Goal: Information Seeking & Learning: Learn about a topic

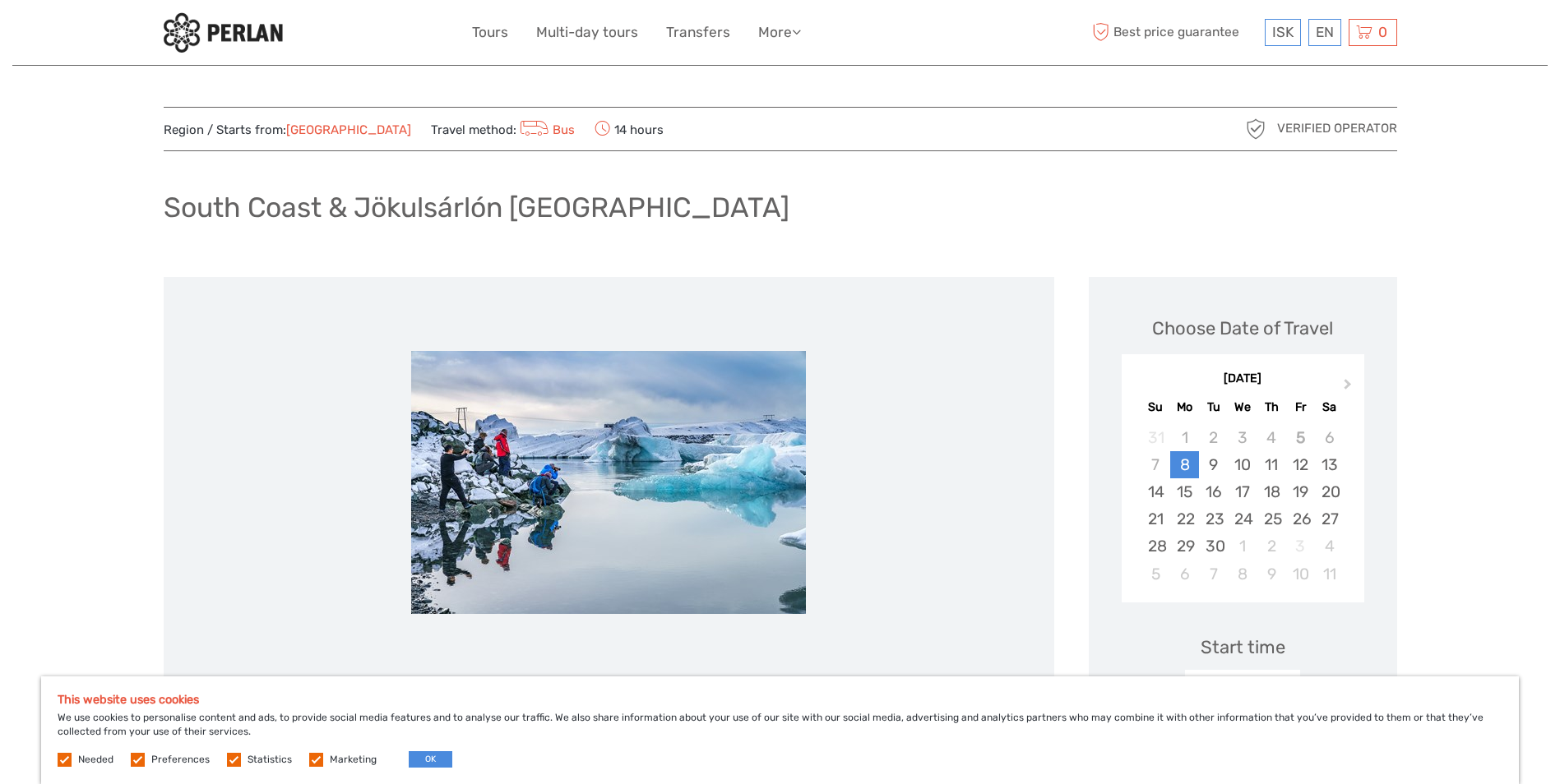
click at [547, 477] on img at bounding box center [608, 482] width 395 height 263
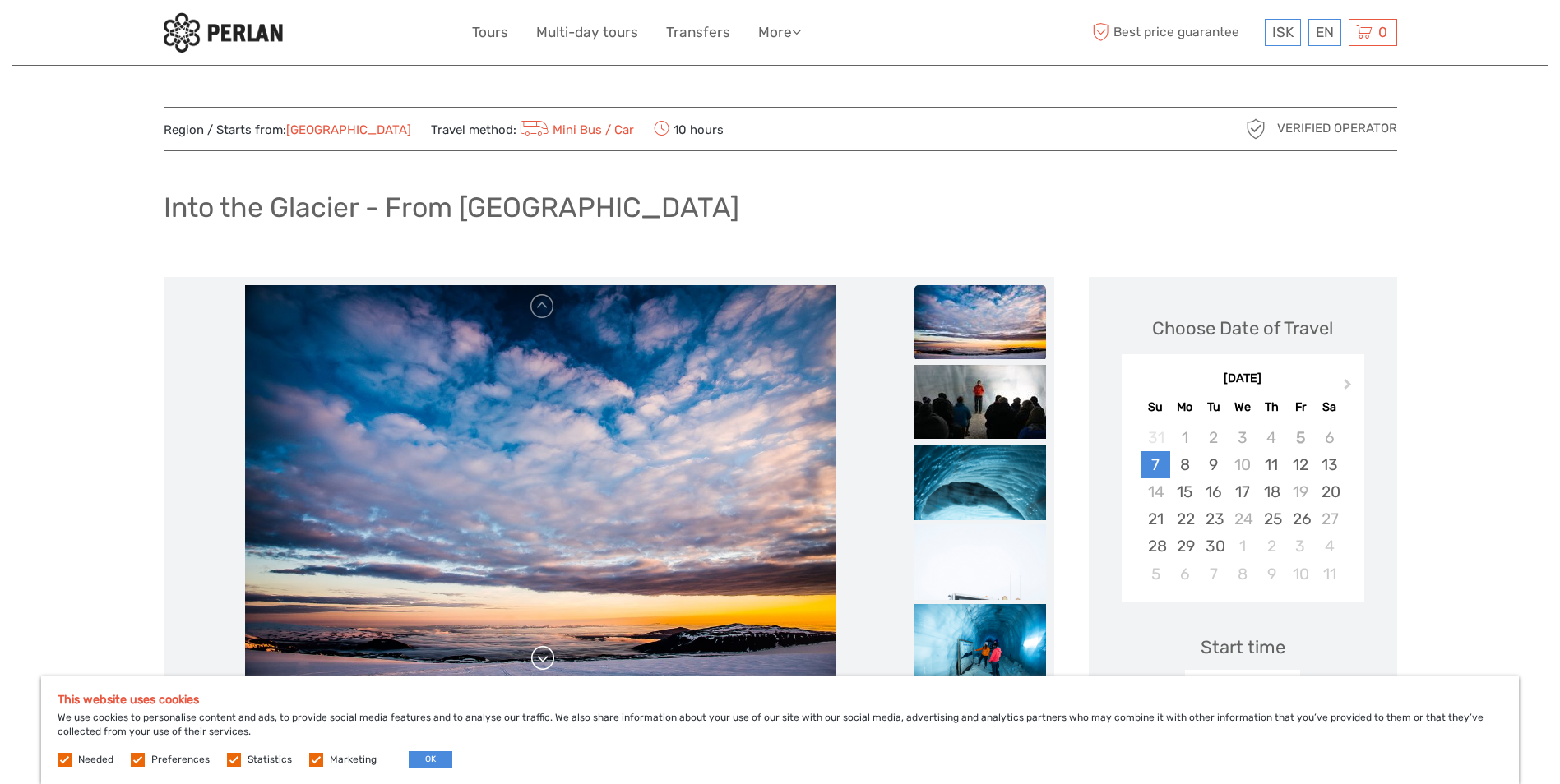
click at [542, 657] on link at bounding box center [542, 658] width 27 height 27
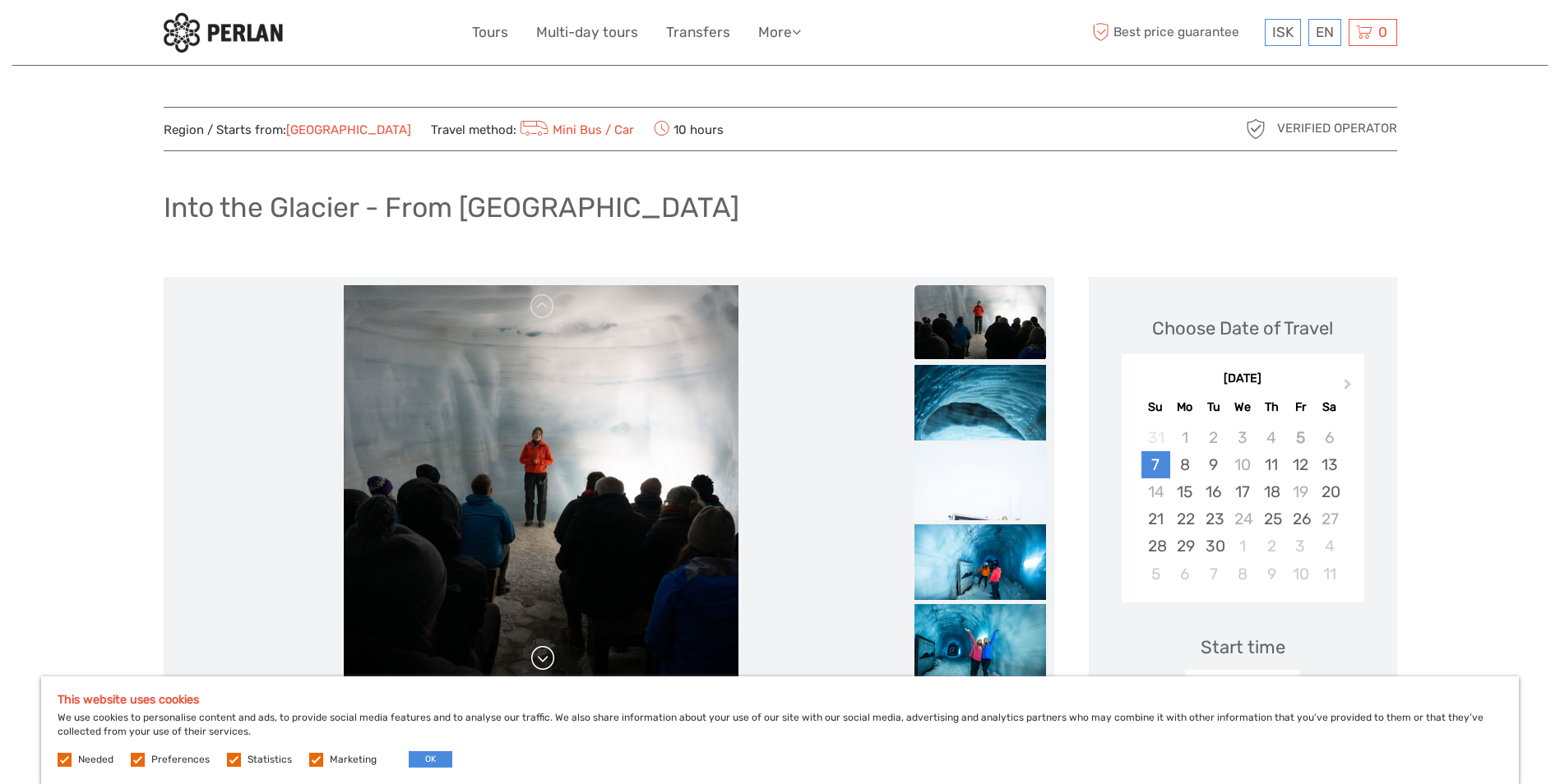
click at [542, 658] on link at bounding box center [542, 658] width 27 height 27
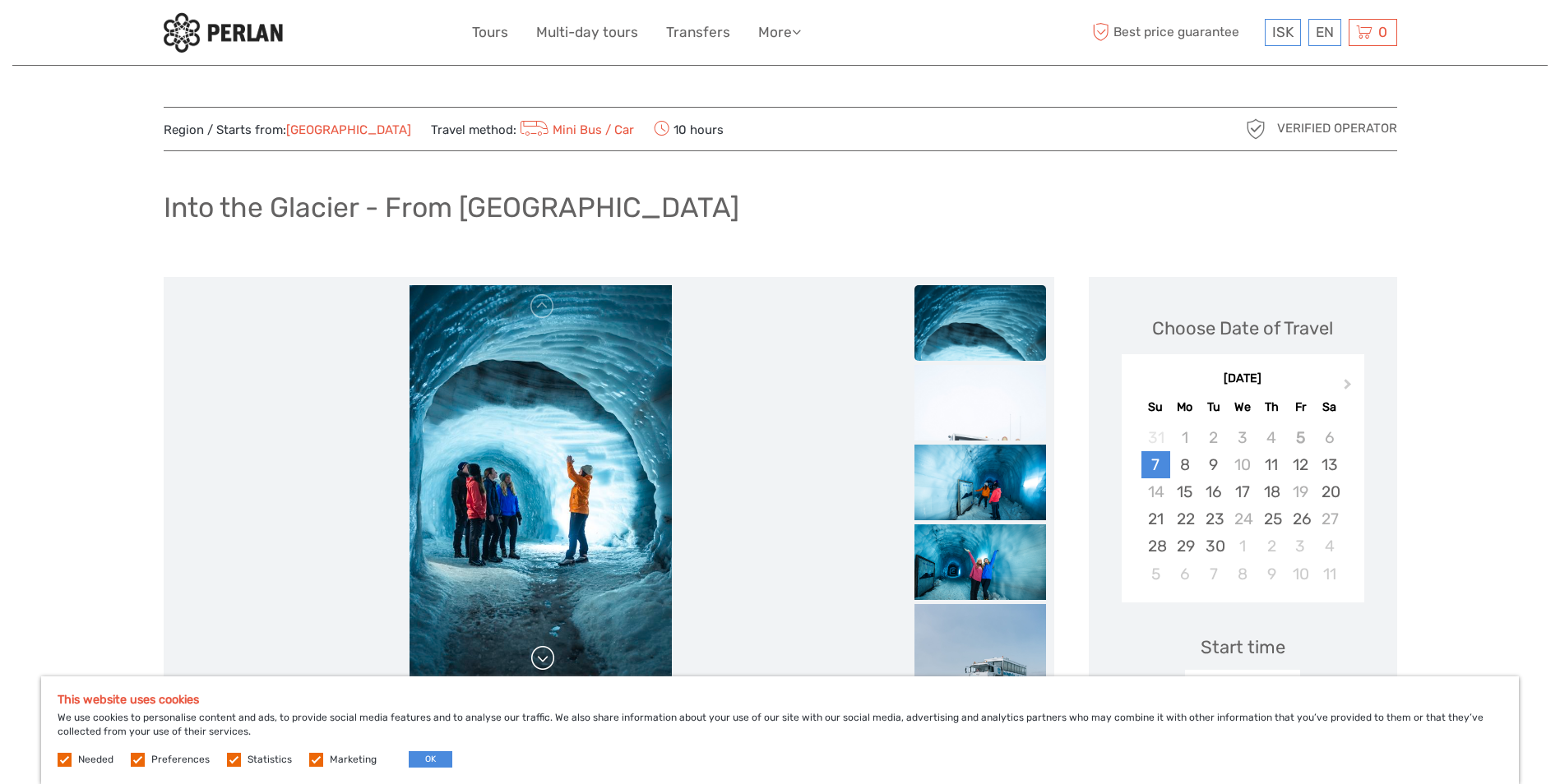
click at [547, 658] on link at bounding box center [542, 658] width 27 height 27
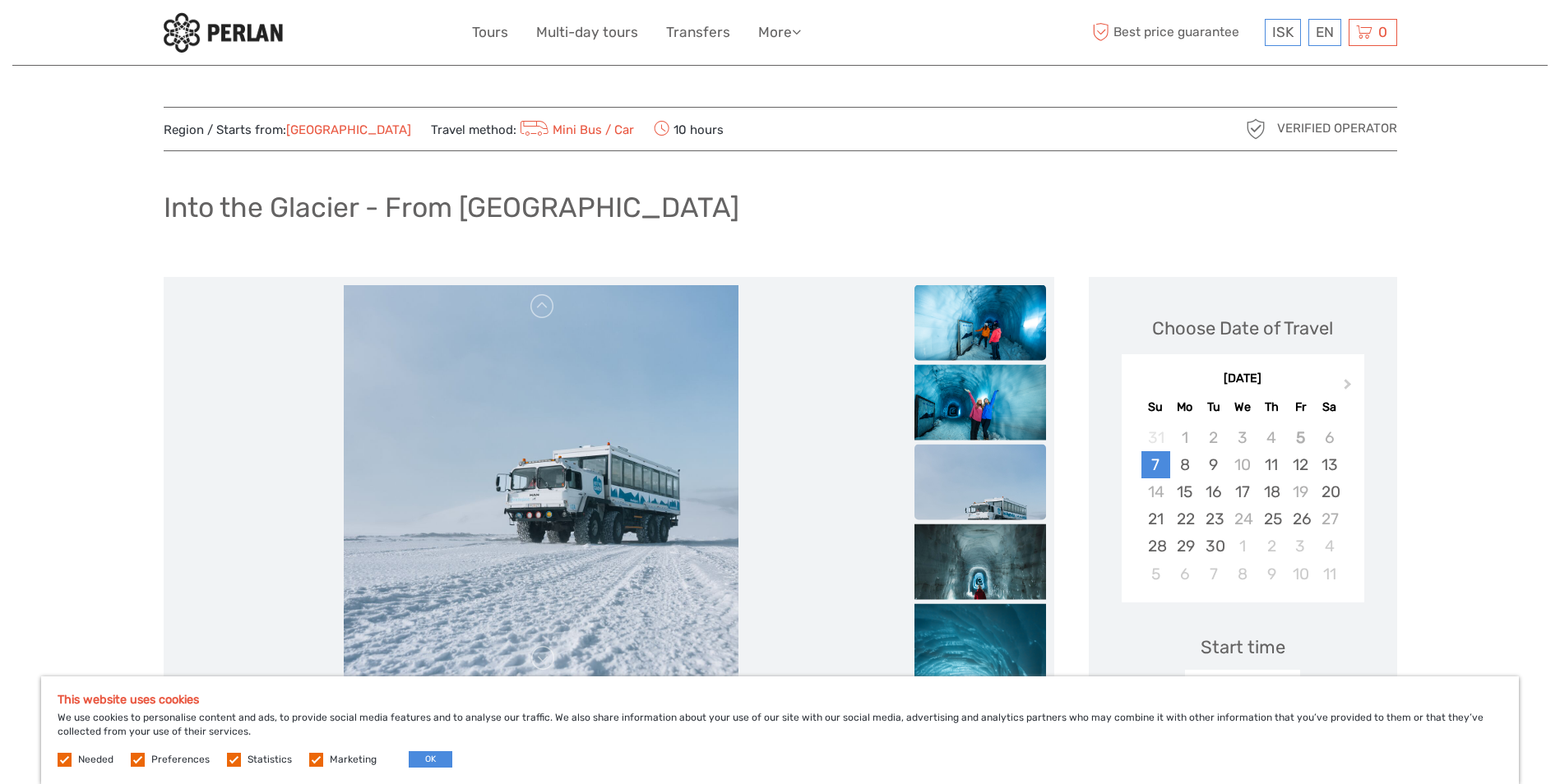
click at [976, 329] on img at bounding box center [981, 328] width 132 height 88
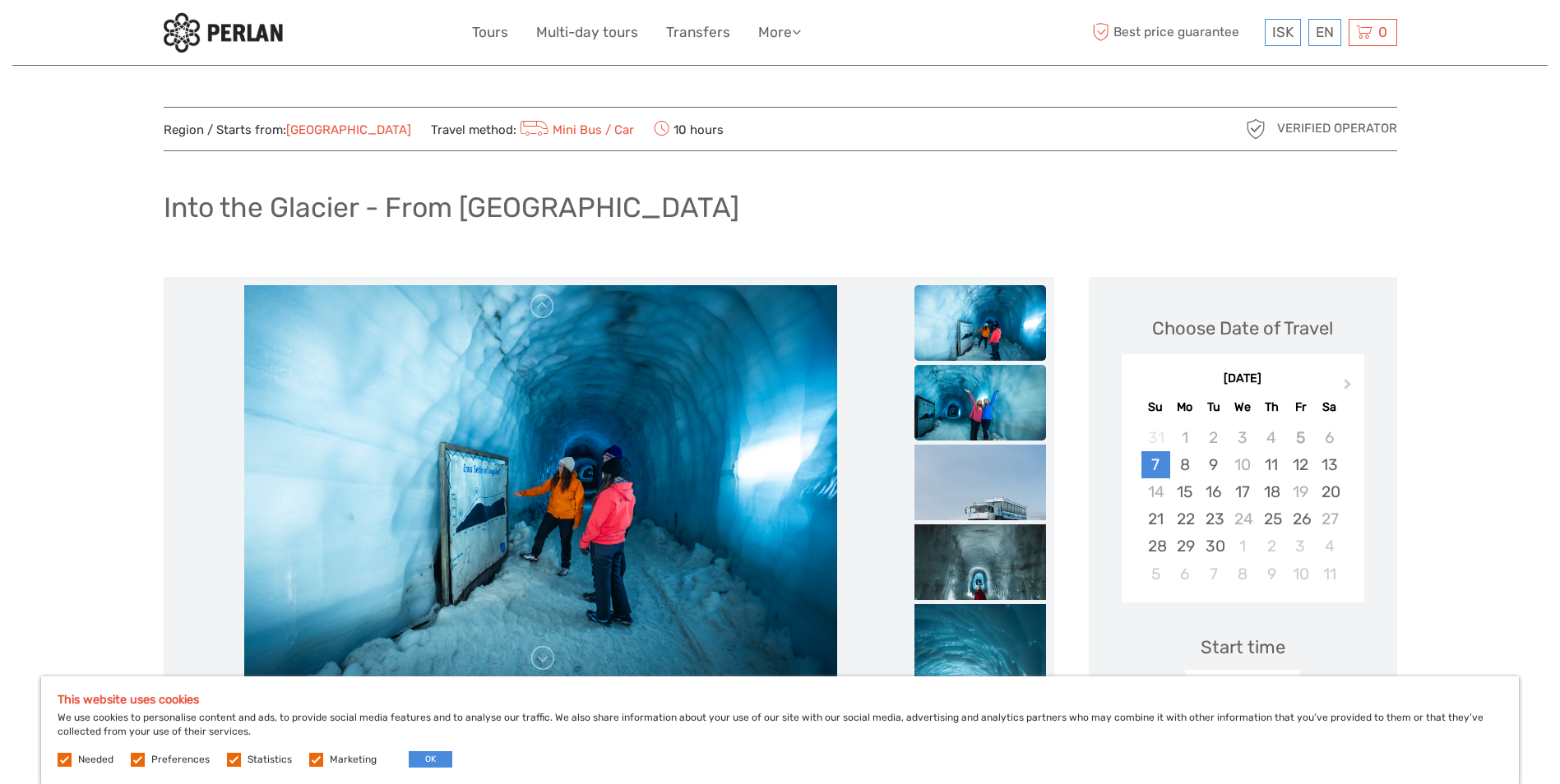
click at [976, 400] on img at bounding box center [981, 409] width 132 height 88
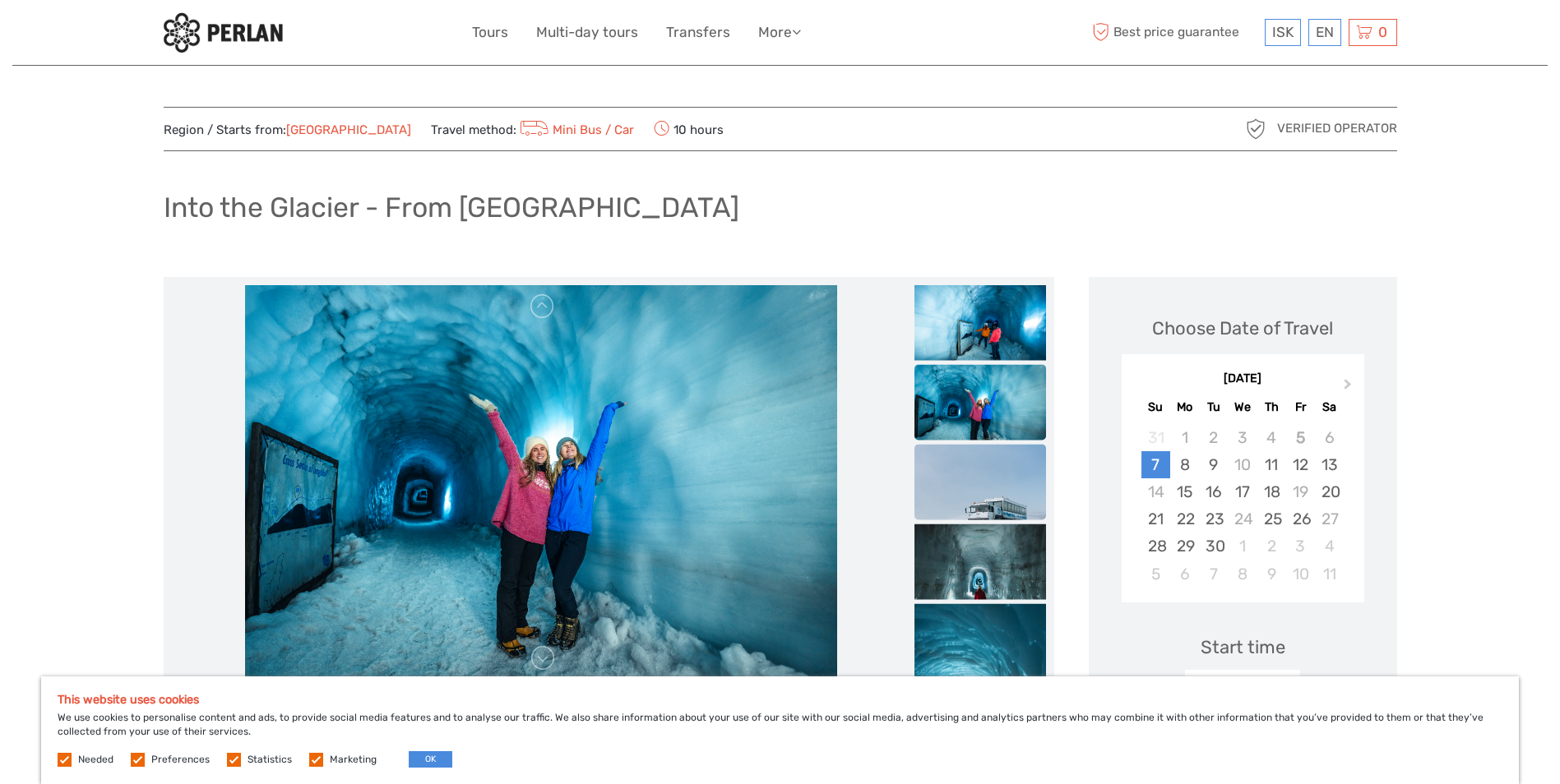
click at [975, 494] on img at bounding box center [981, 510] width 132 height 132
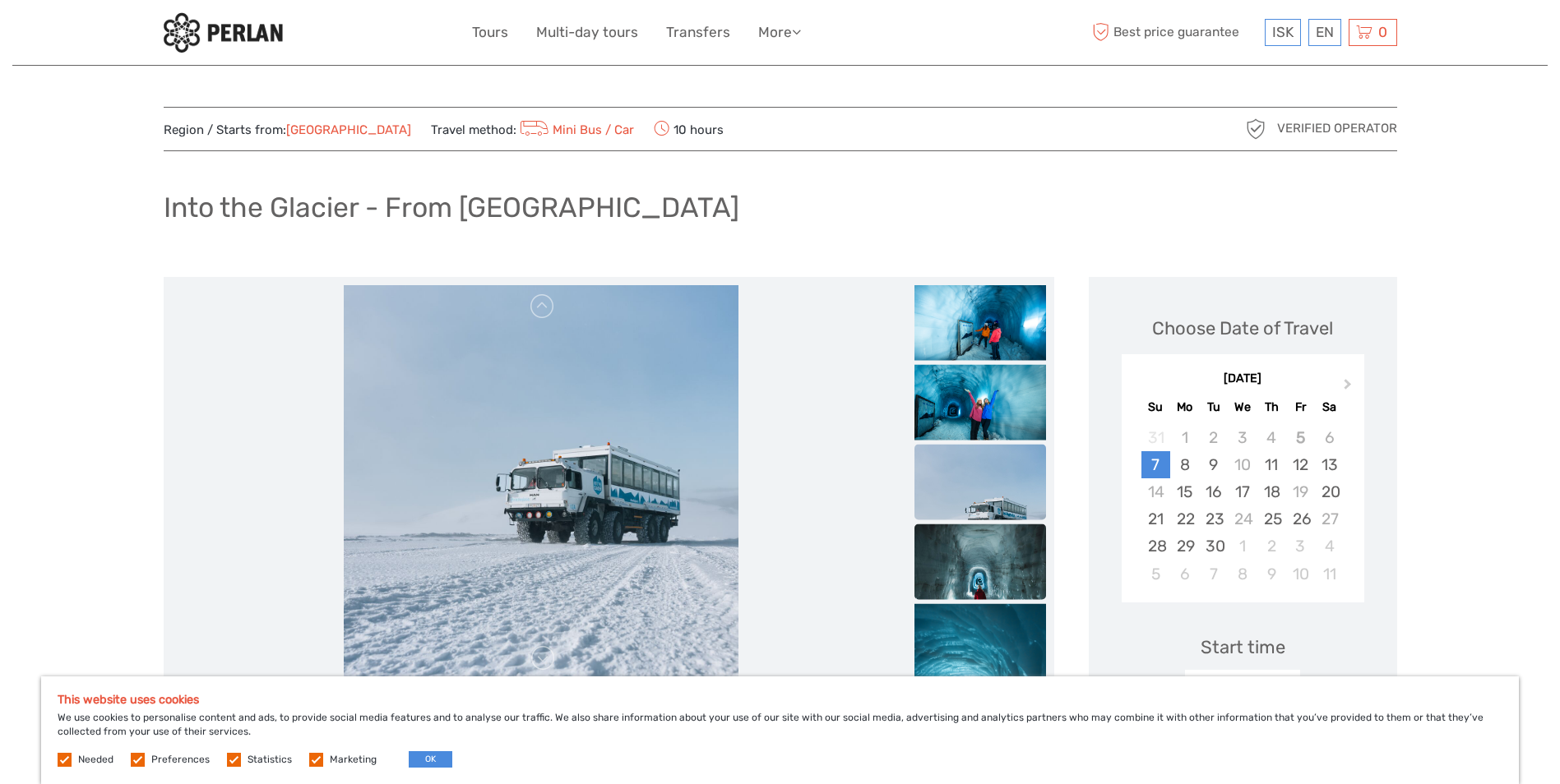
click at [983, 572] on img at bounding box center [981, 590] width 132 height 132
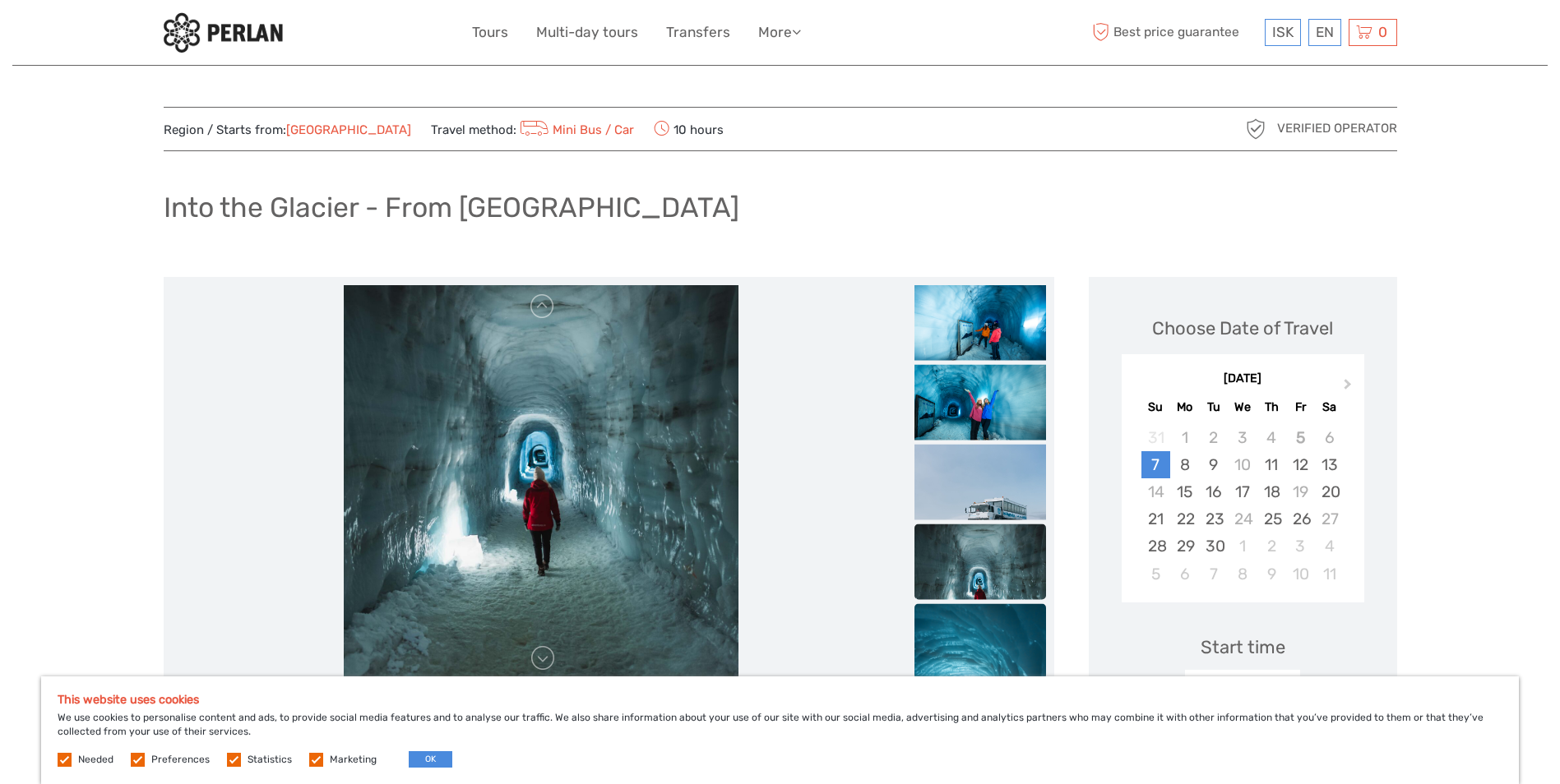
click at [971, 635] on img at bounding box center [981, 702] width 132 height 197
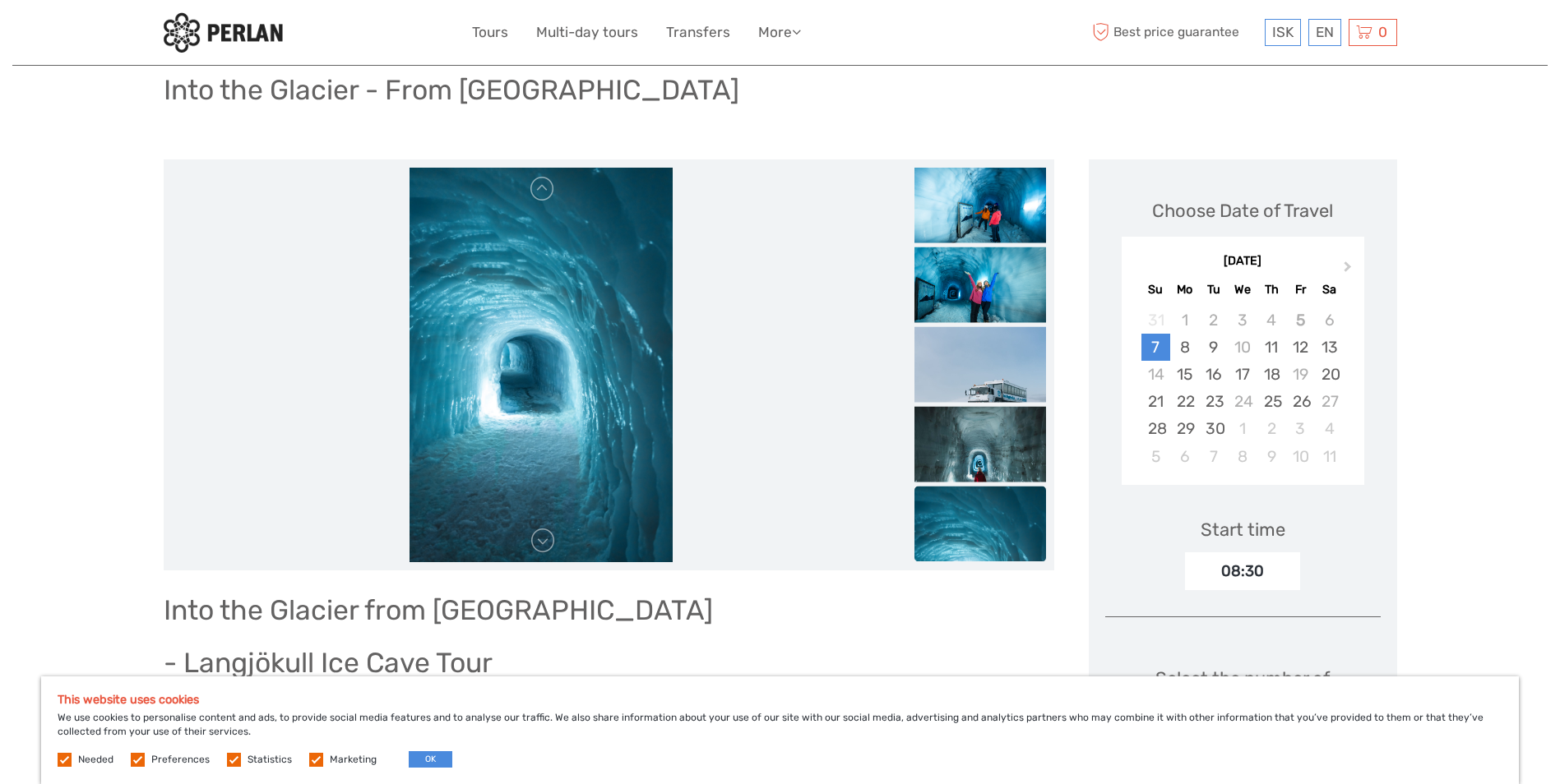
scroll to position [164, 0]
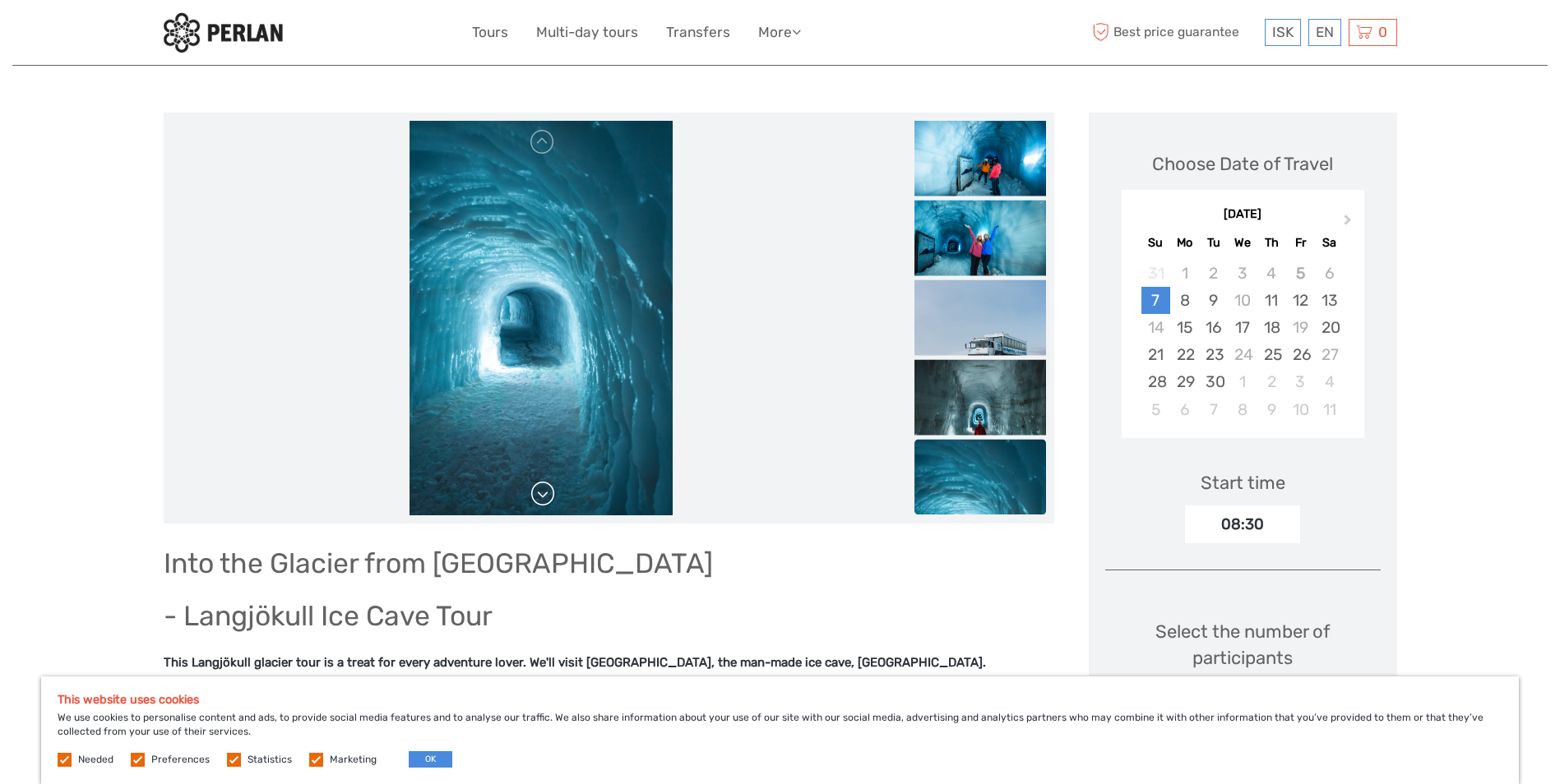
click at [538, 496] on link at bounding box center [542, 493] width 27 height 27
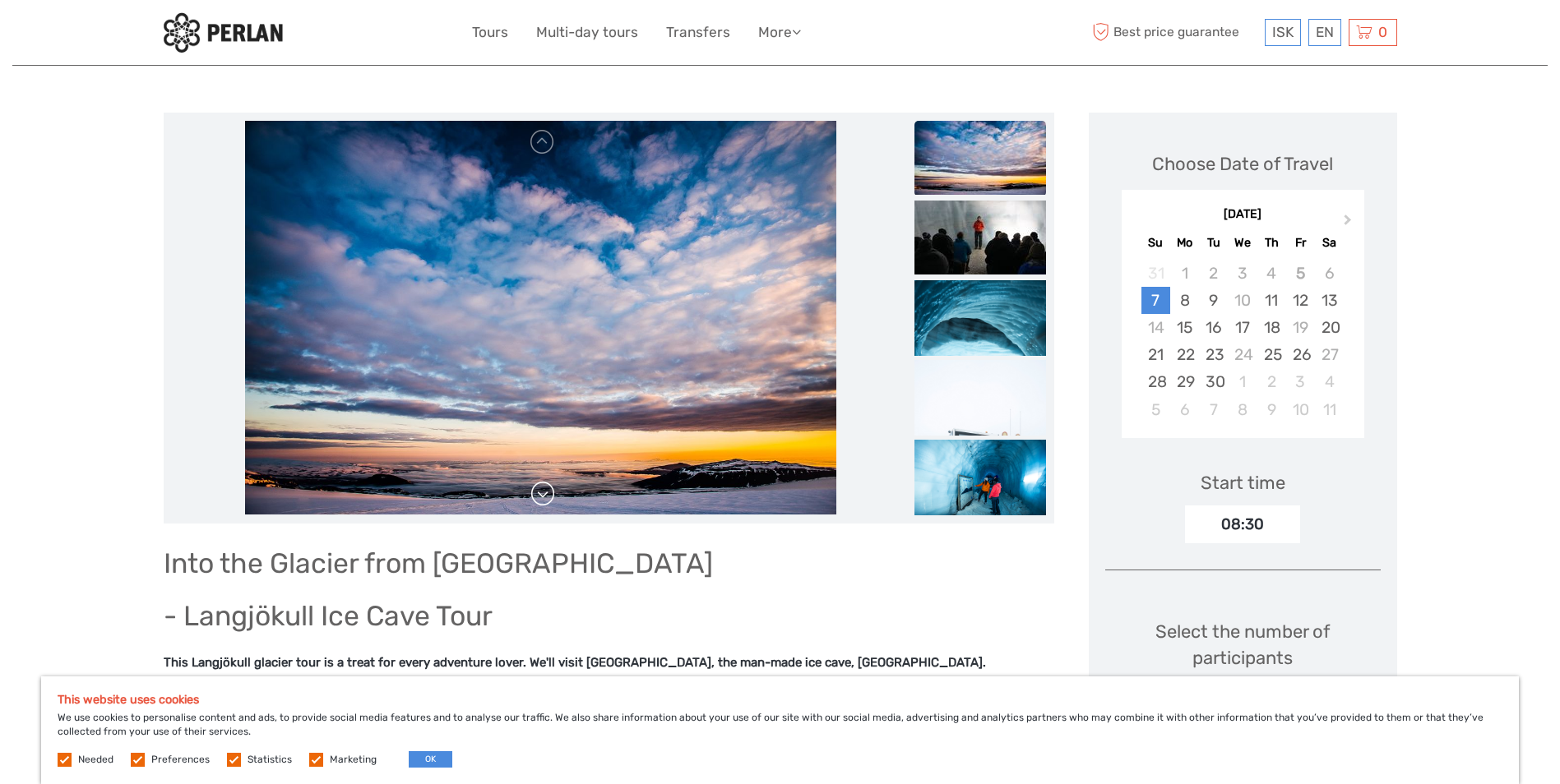
click at [544, 493] on link at bounding box center [542, 493] width 27 height 27
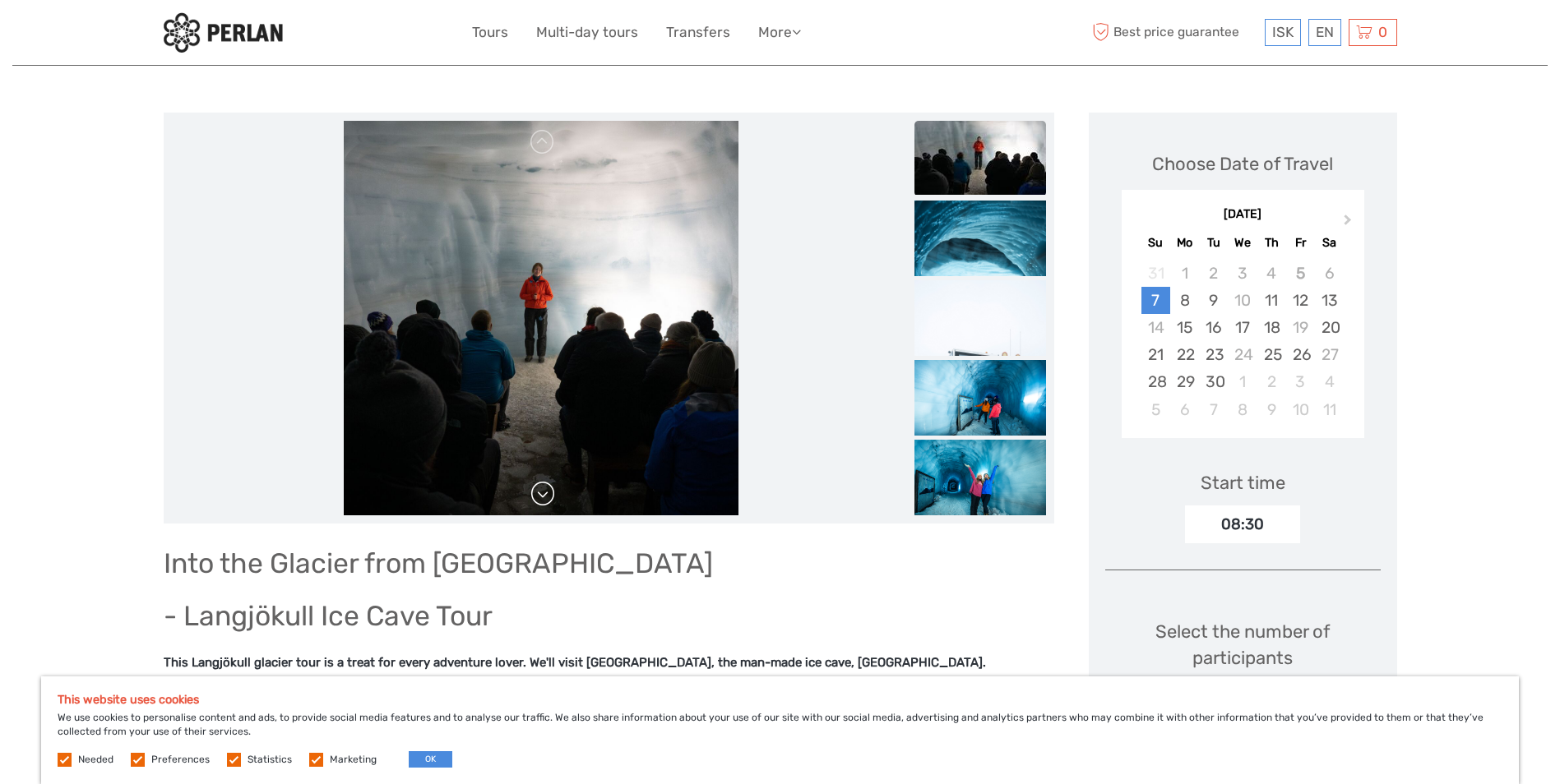
click at [544, 491] on link at bounding box center [542, 493] width 27 height 27
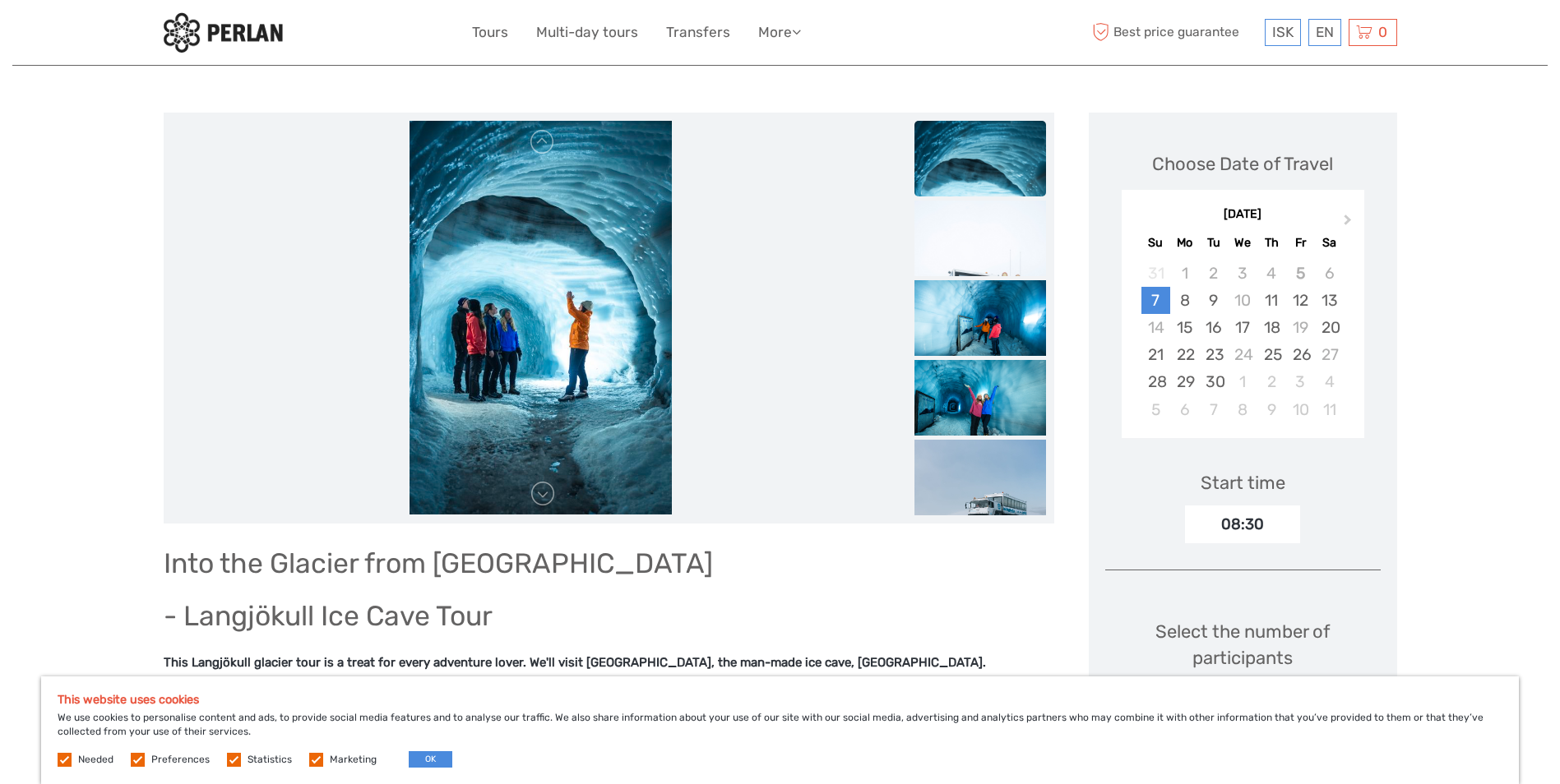
click at [557, 490] on img at bounding box center [541, 318] width 263 height 395
click at [544, 494] on link at bounding box center [542, 493] width 27 height 27
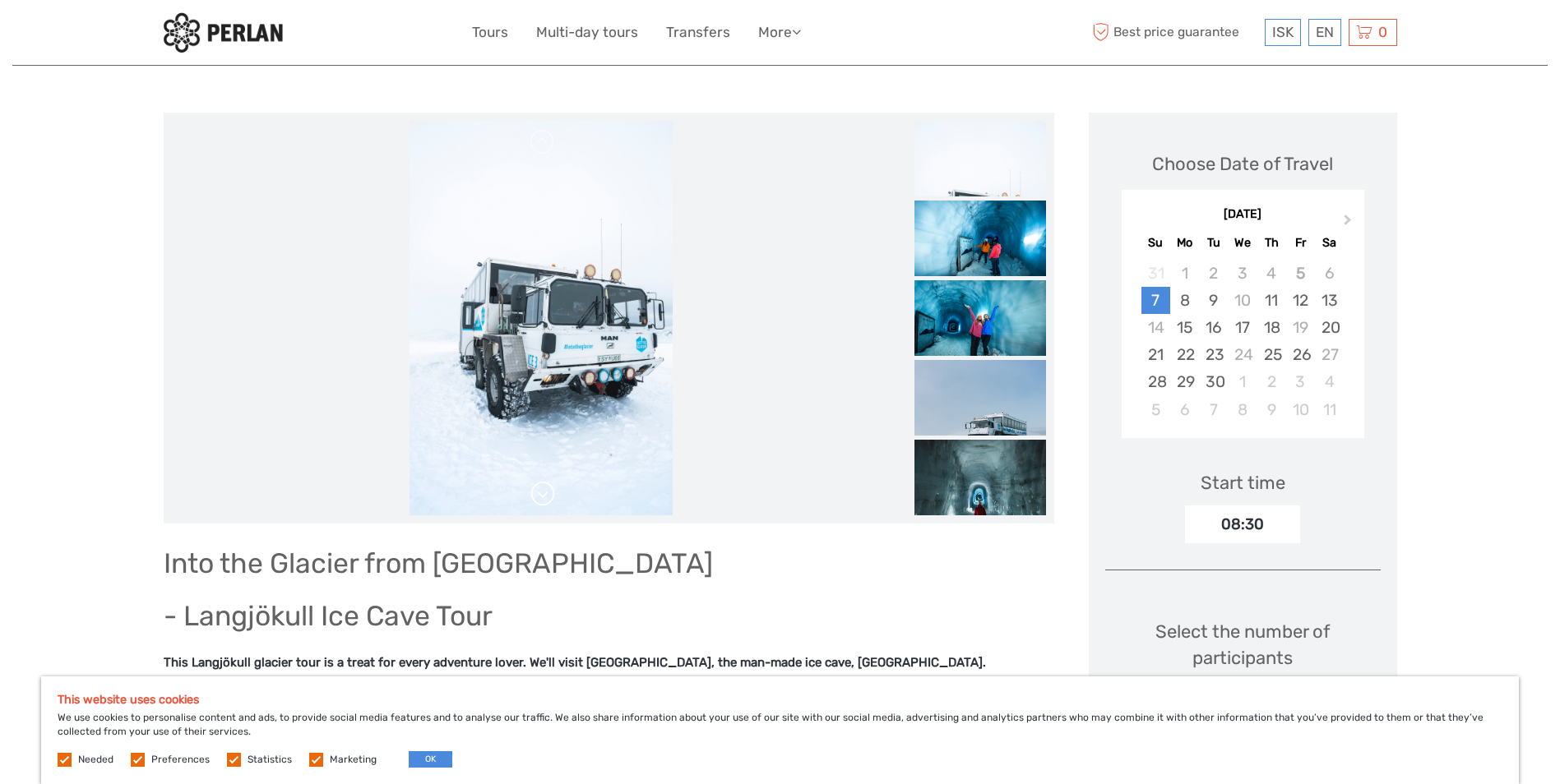
click at [541, 498] on link at bounding box center [542, 493] width 27 height 27
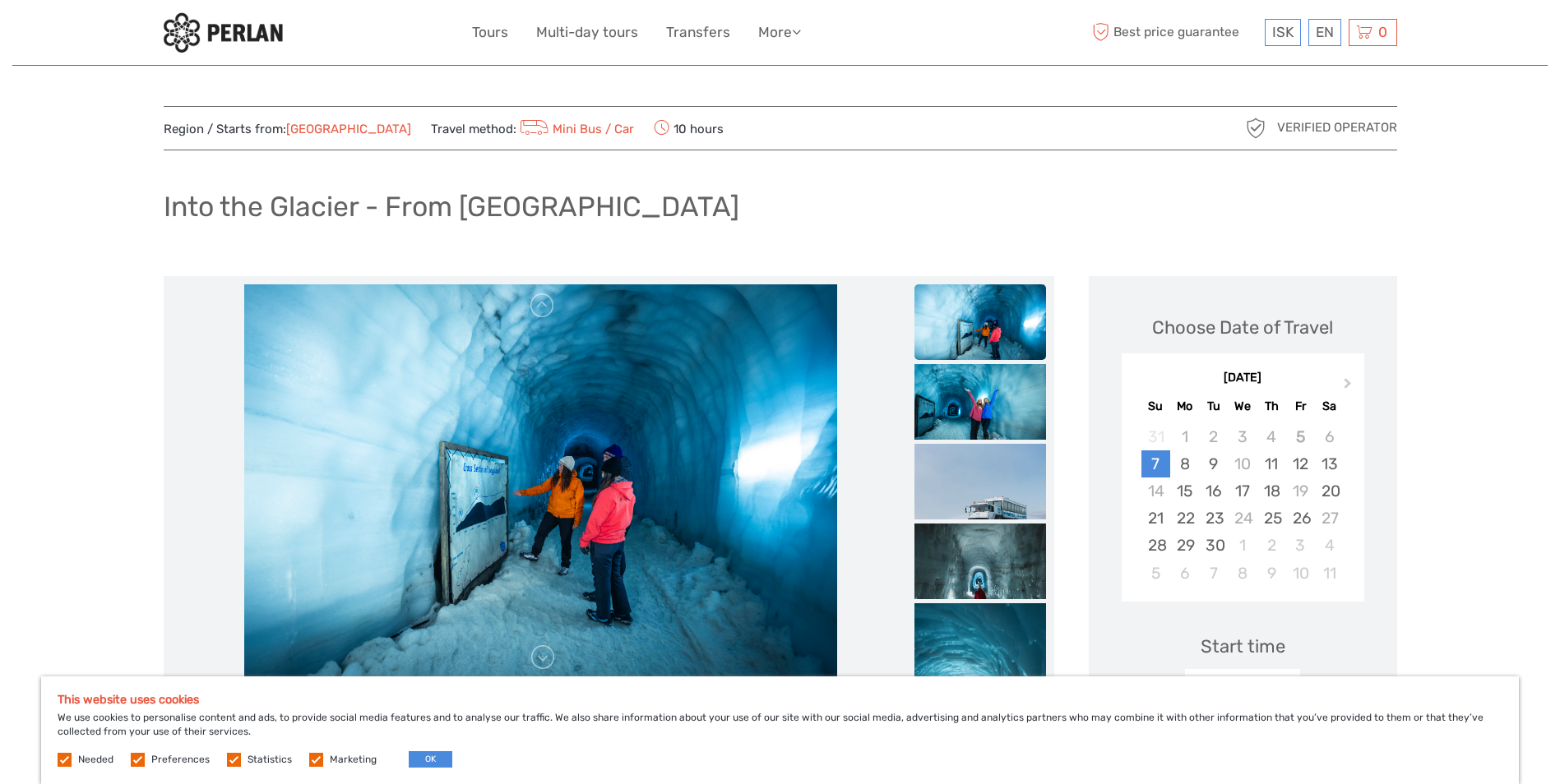
scroll to position [0, 0]
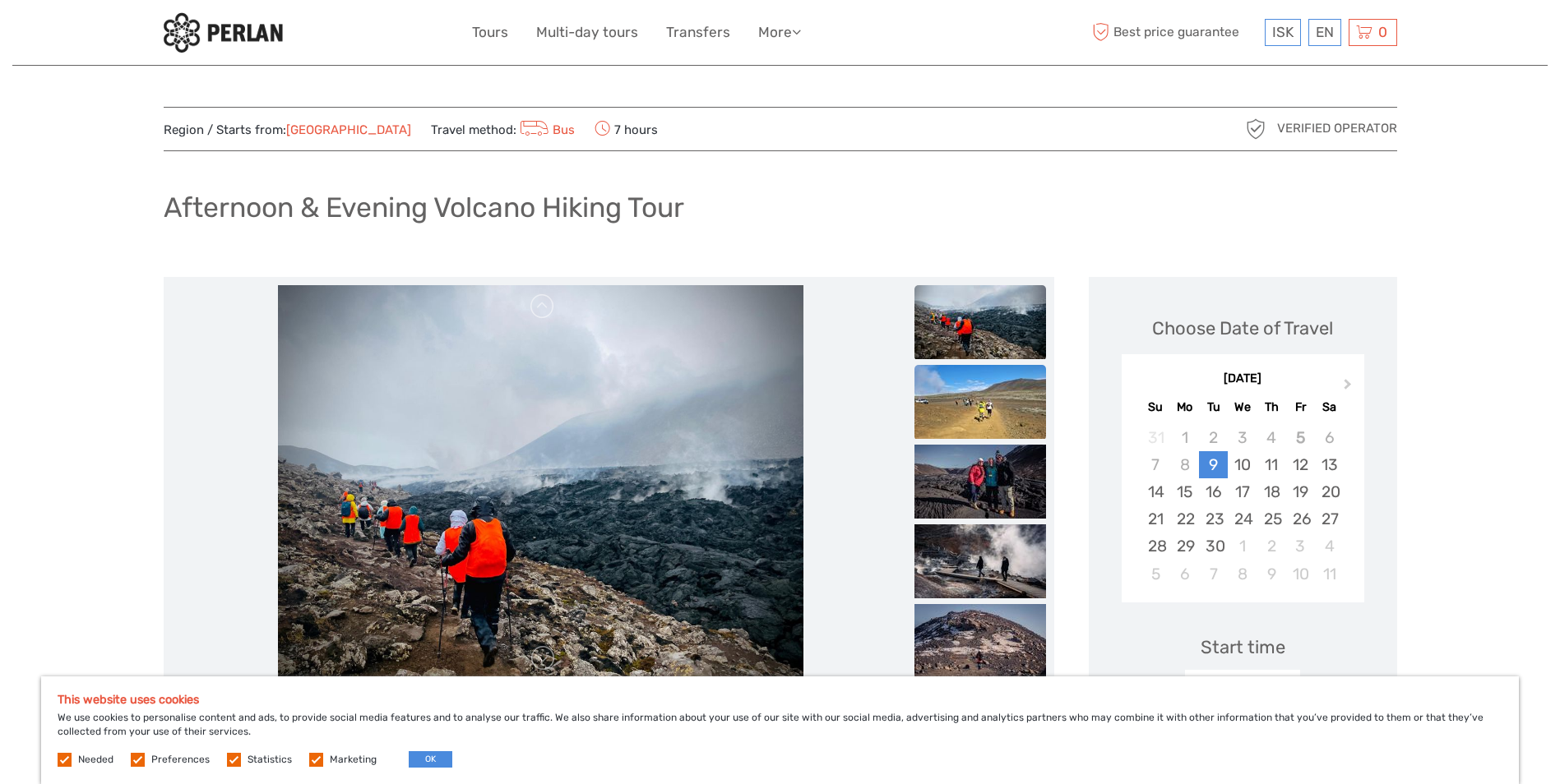
click at [964, 397] on img at bounding box center [981, 402] width 132 height 74
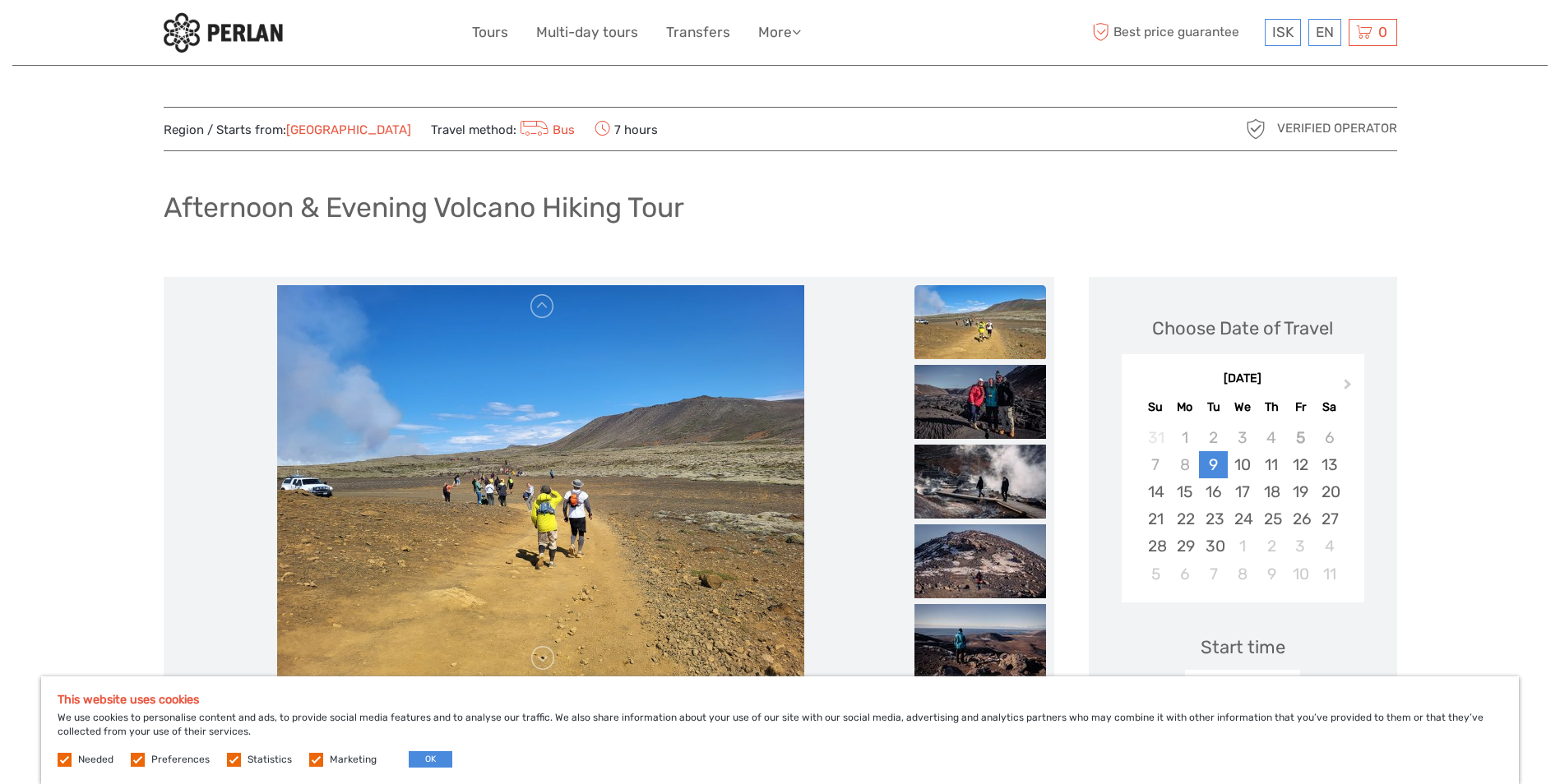
click at [980, 339] on img at bounding box center [981, 322] width 132 height 74
click at [982, 323] on img at bounding box center [981, 322] width 132 height 74
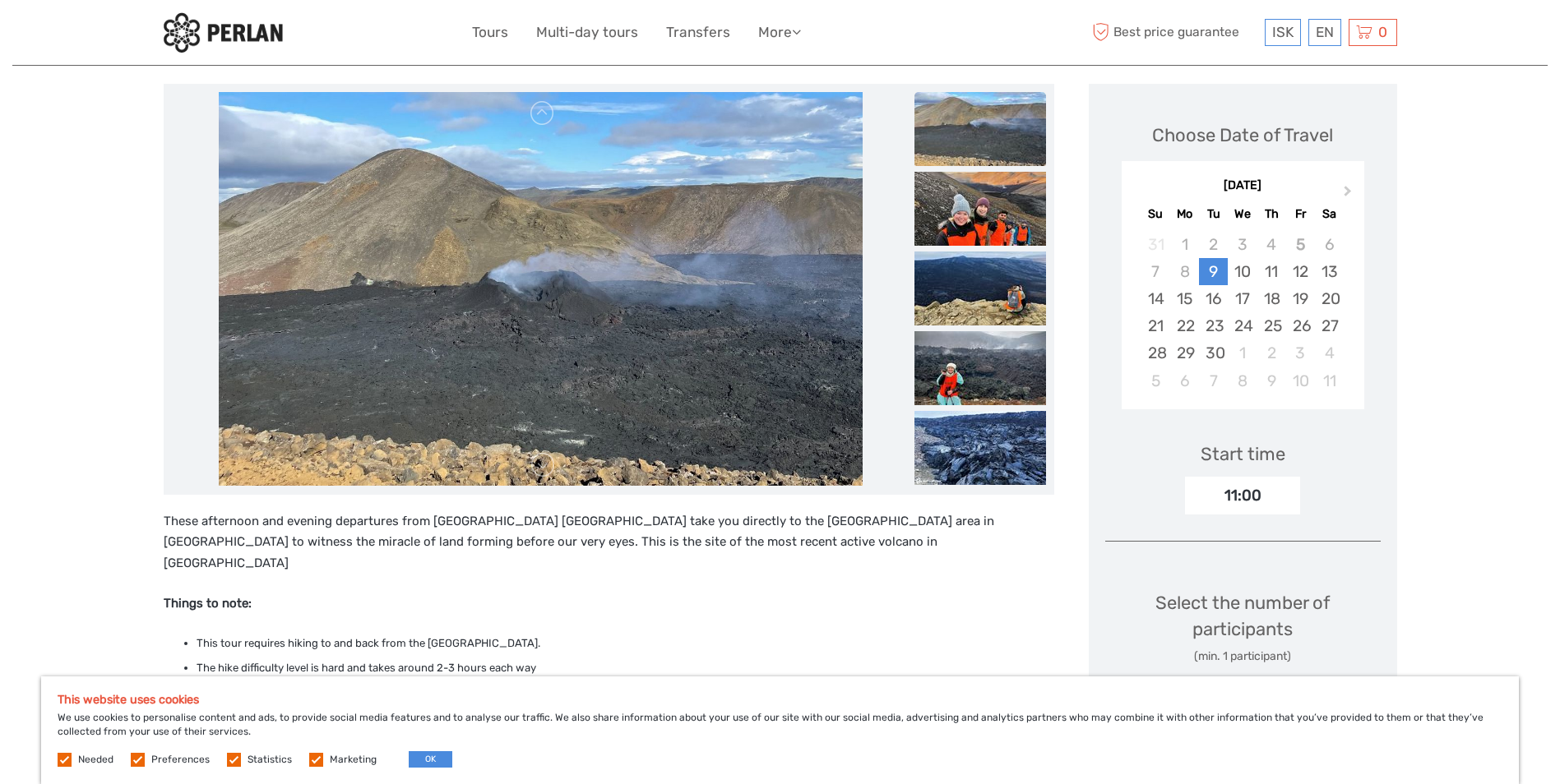
scroll to position [164, 0]
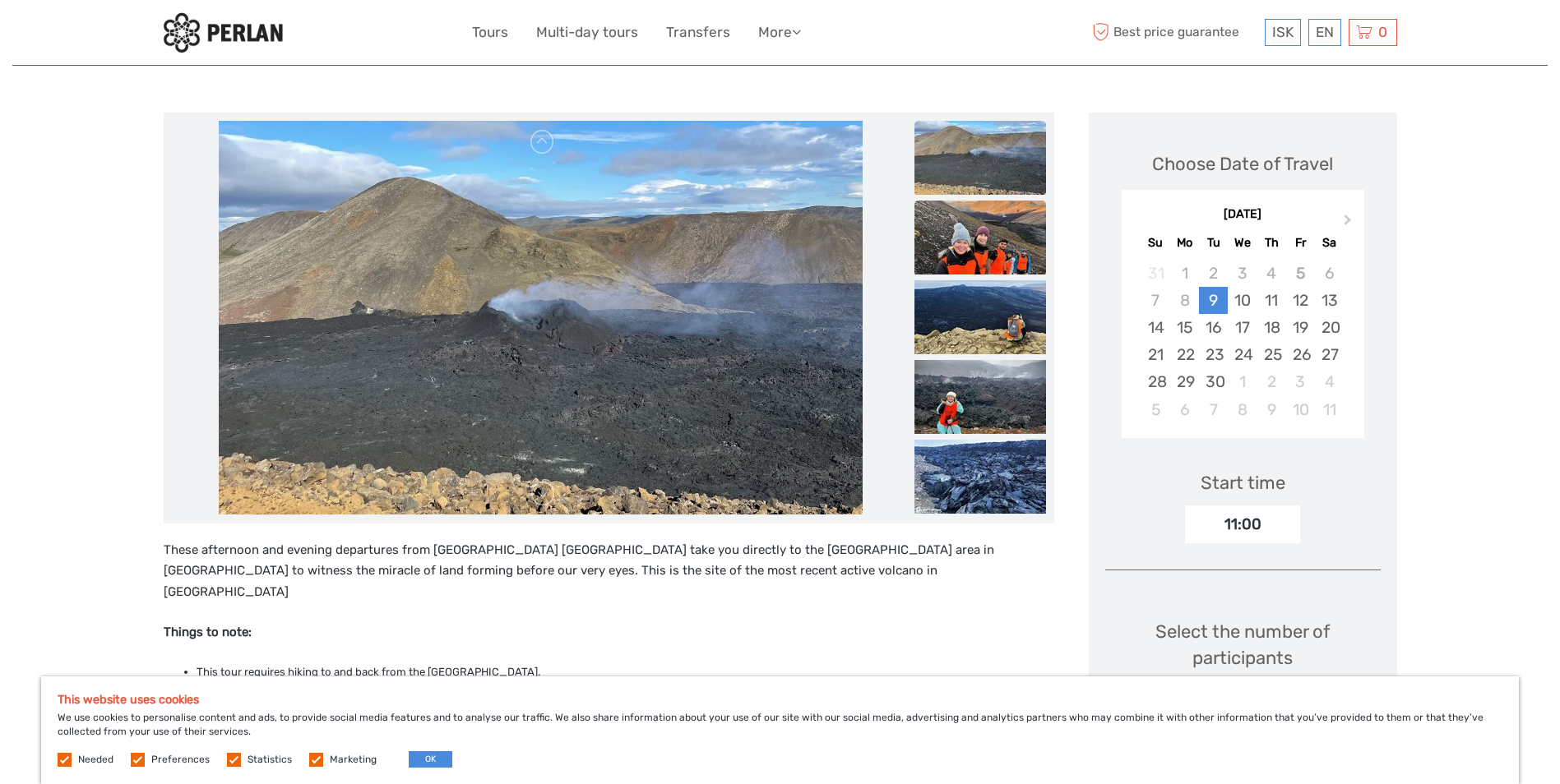
click at [989, 236] on img at bounding box center [981, 237] width 132 height 74
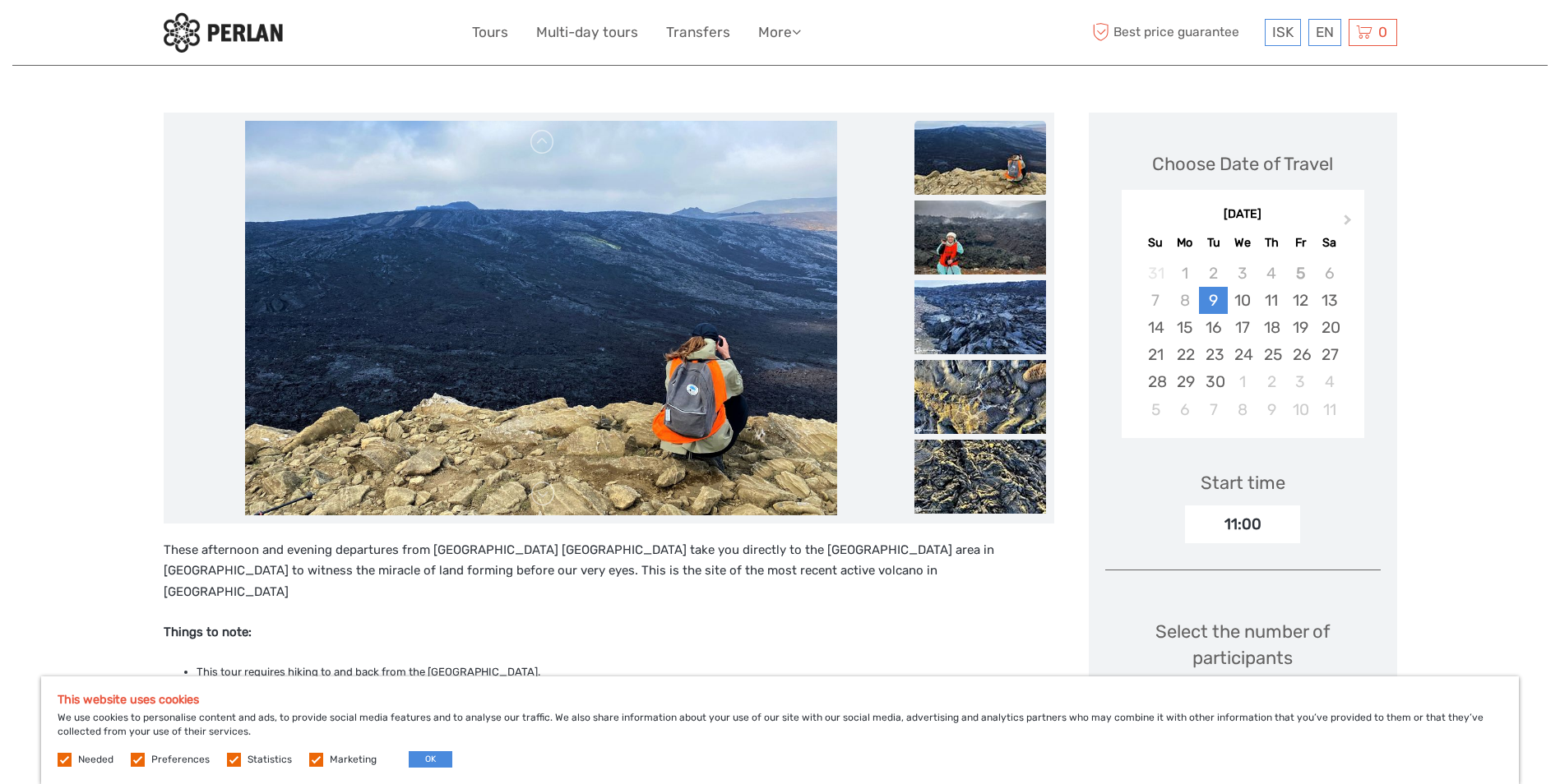
click at [964, 242] on img at bounding box center [981, 237] width 132 height 74
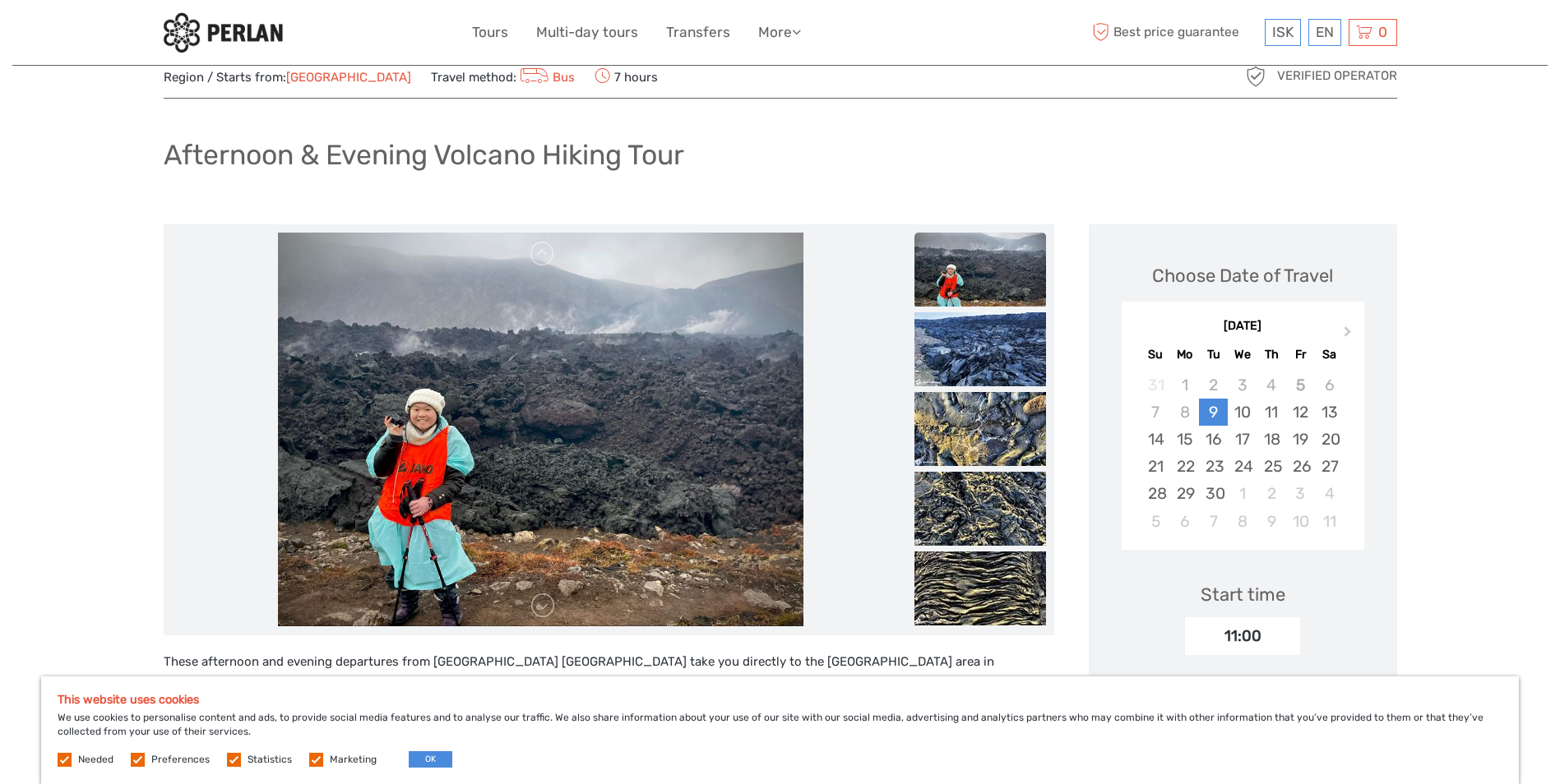
scroll to position [0, 0]
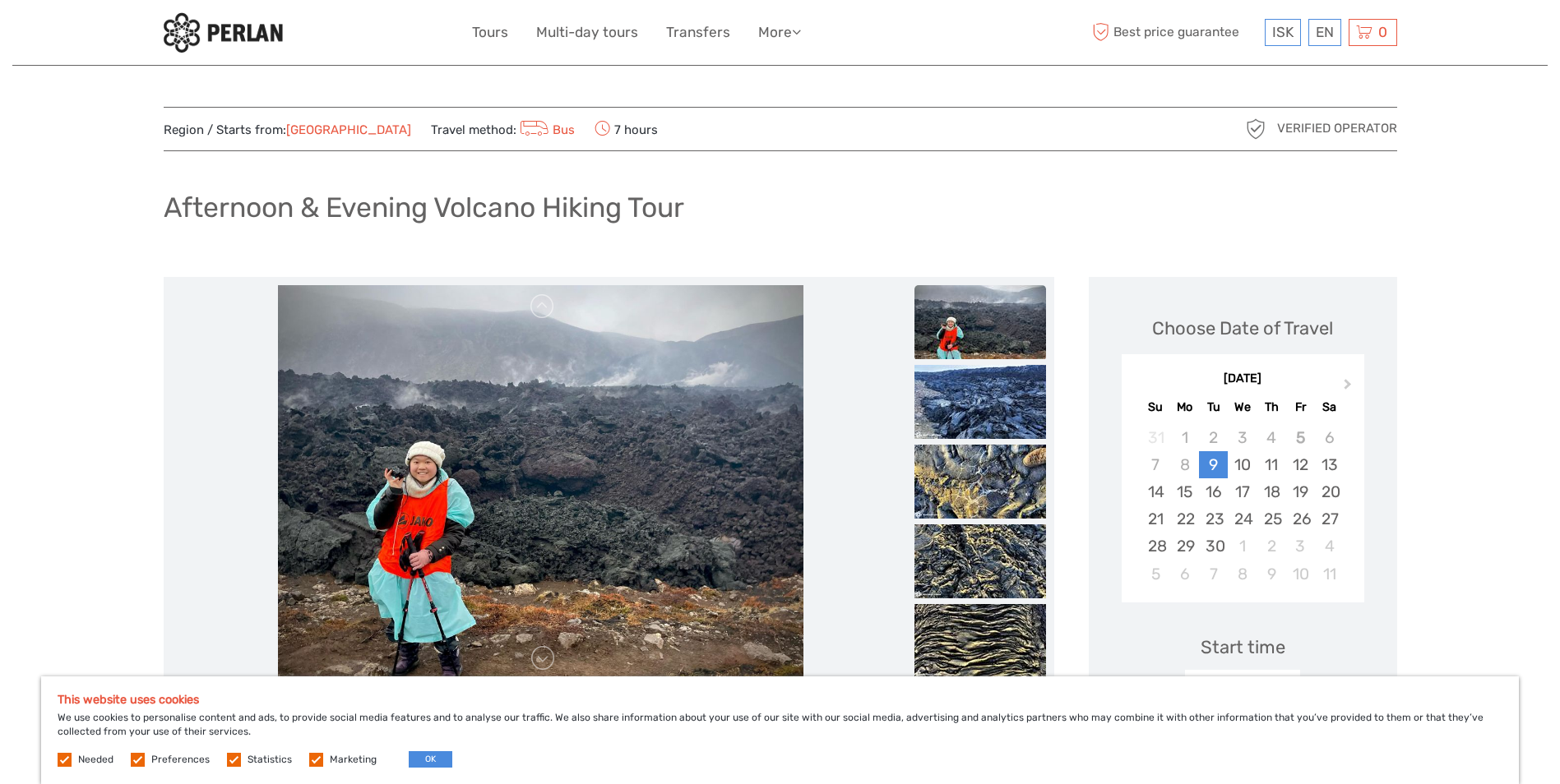
click at [973, 317] on img at bounding box center [981, 322] width 132 height 74
click at [989, 413] on img at bounding box center [981, 402] width 132 height 74
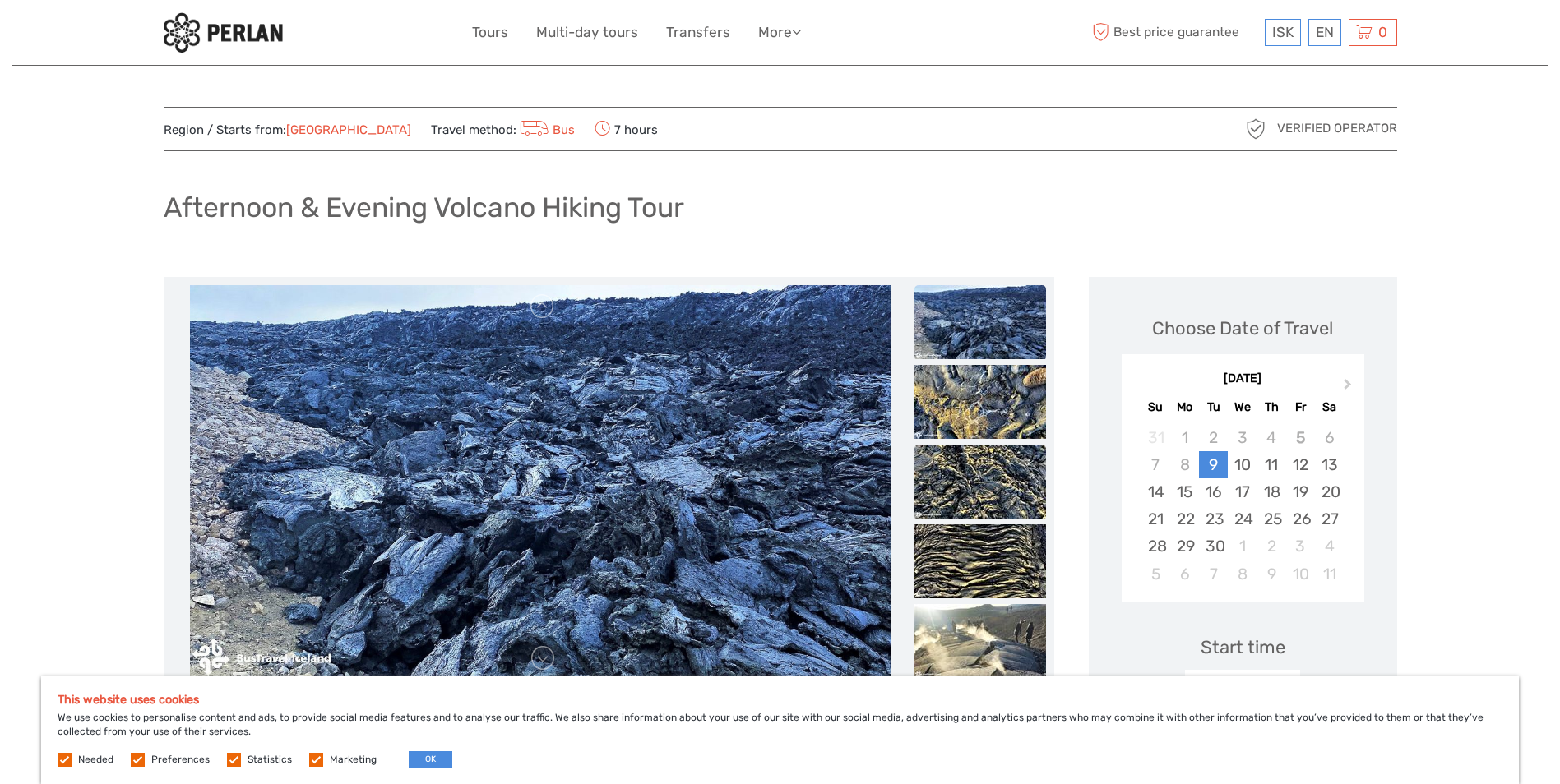
click at [991, 475] on img at bounding box center [981, 481] width 132 height 74
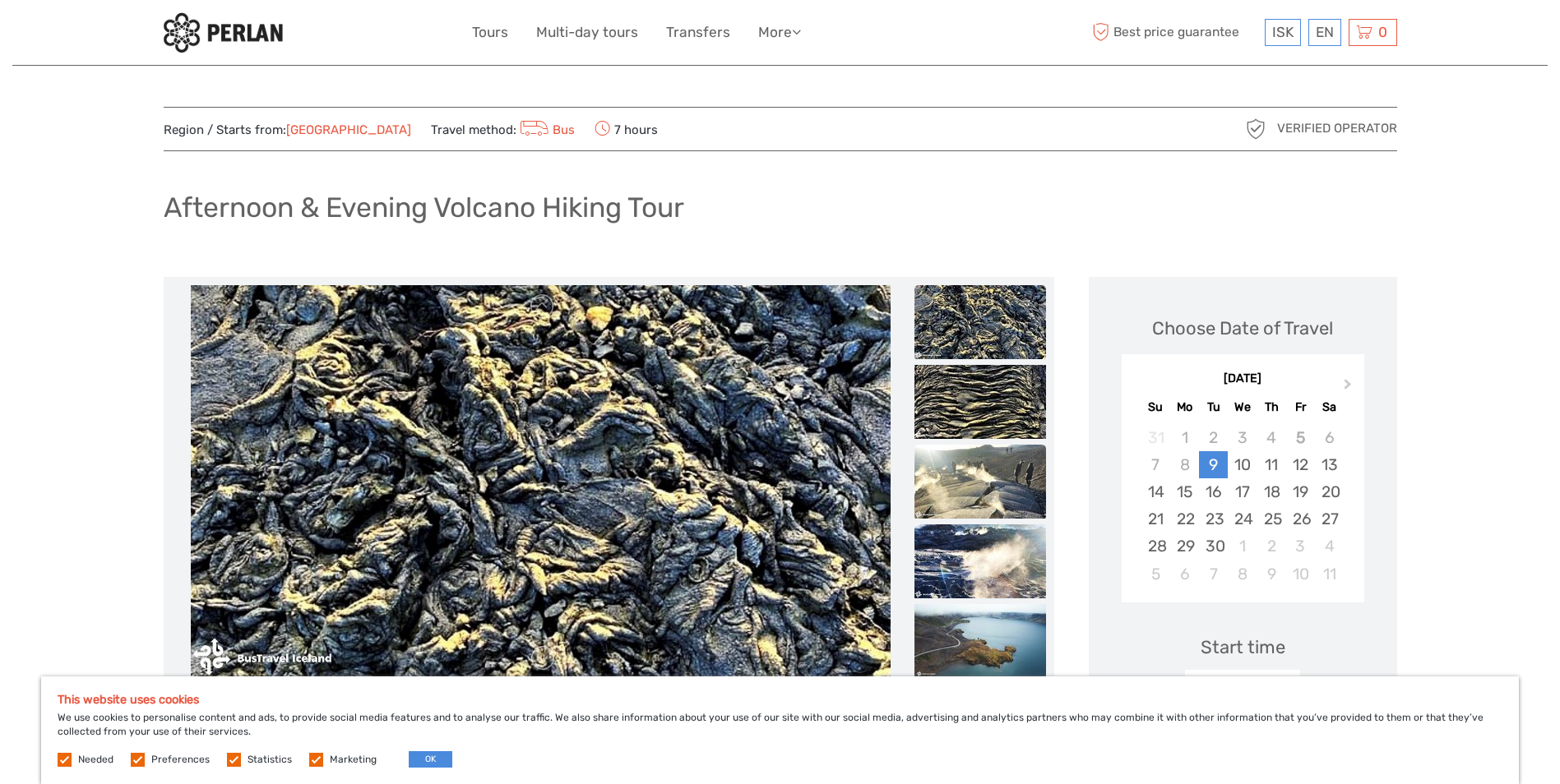
click at [975, 481] on img at bounding box center [981, 481] width 132 height 74
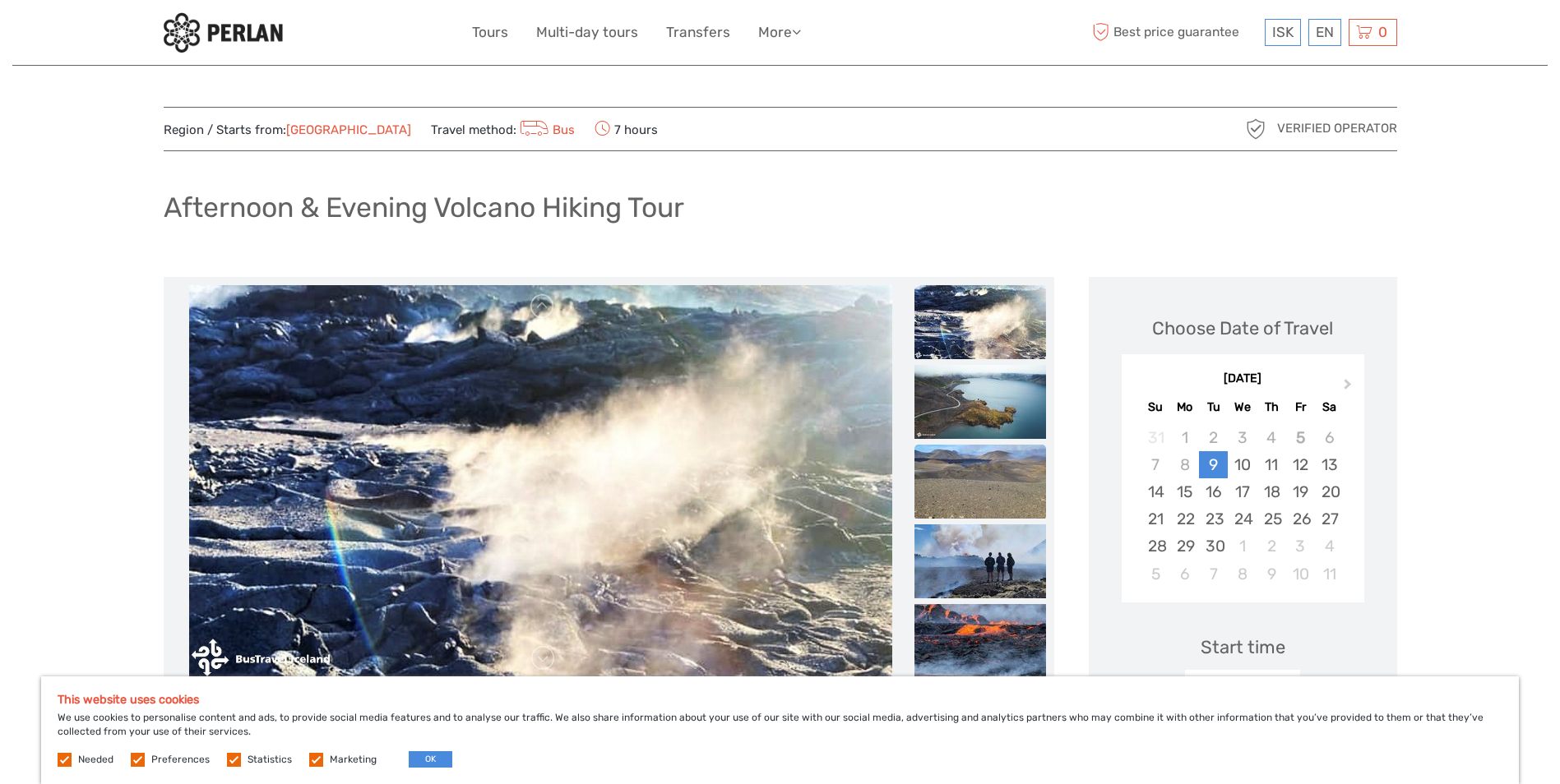
click at [959, 547] on ul at bounding box center [981, 126] width 132 height 2234
click at [967, 558] on img at bounding box center [981, 560] width 132 height 74
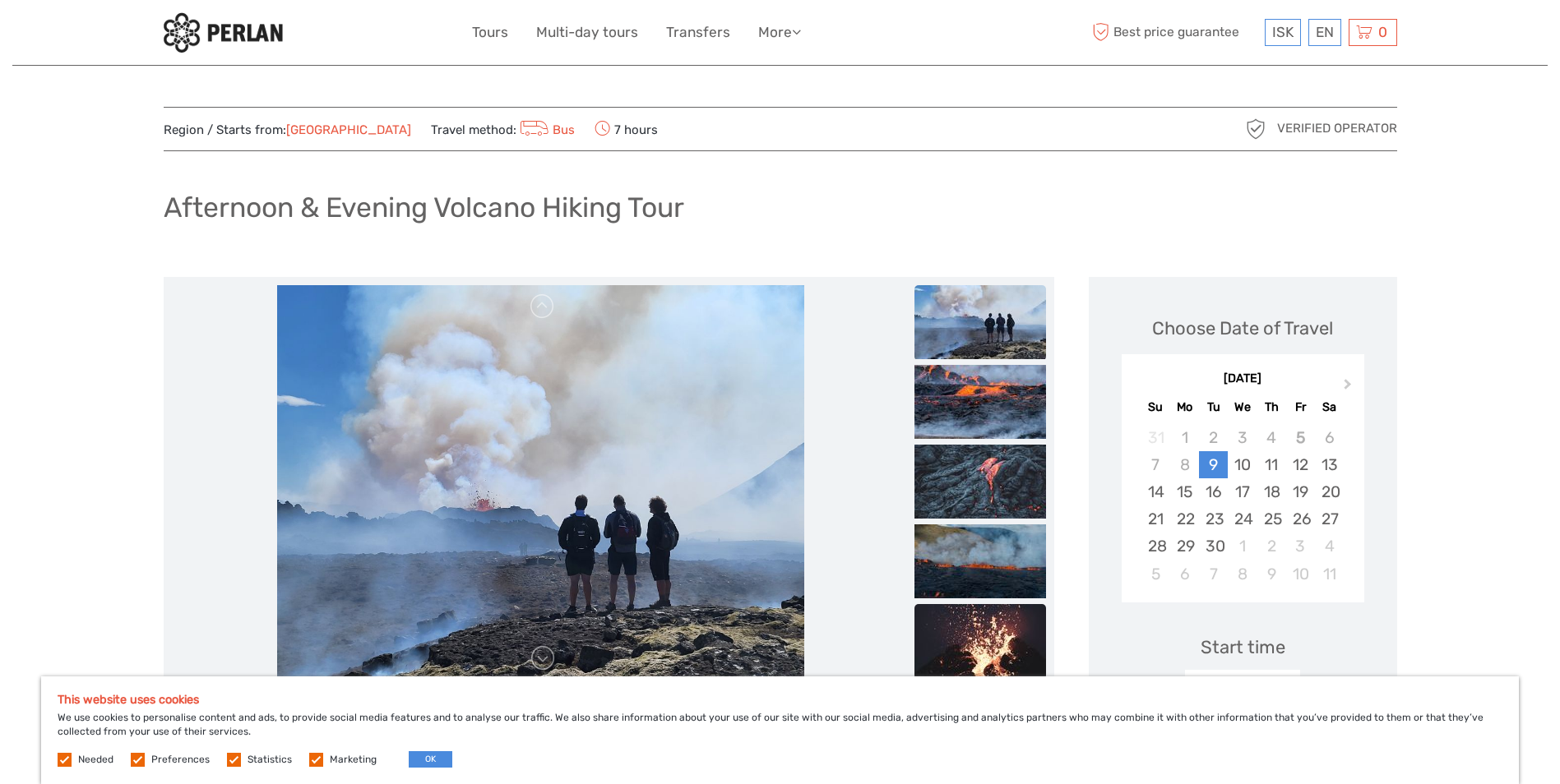
click at [990, 640] on img at bounding box center [981, 640] width 132 height 74
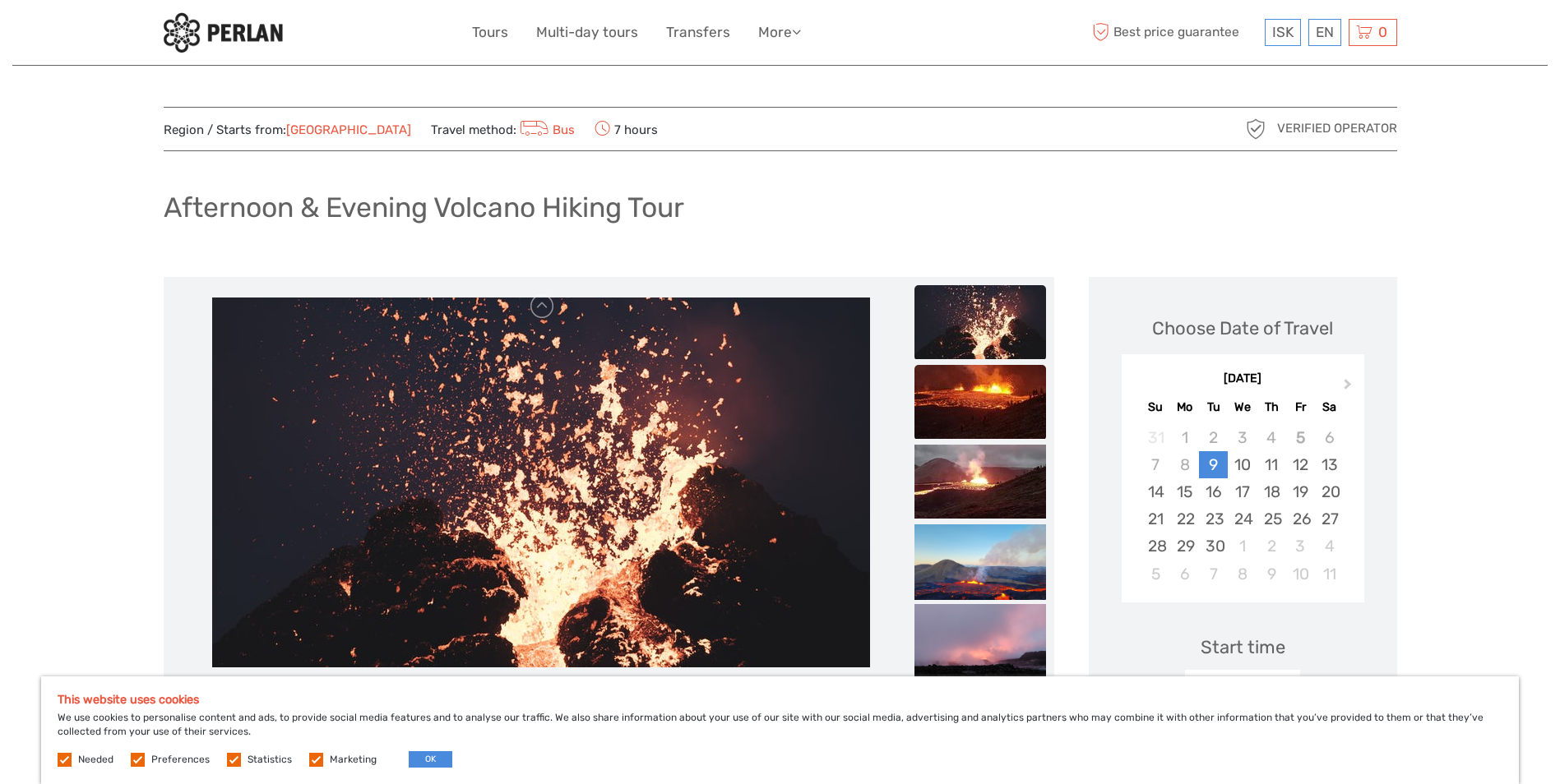
click at [972, 402] on img at bounding box center [981, 402] width 132 height 74
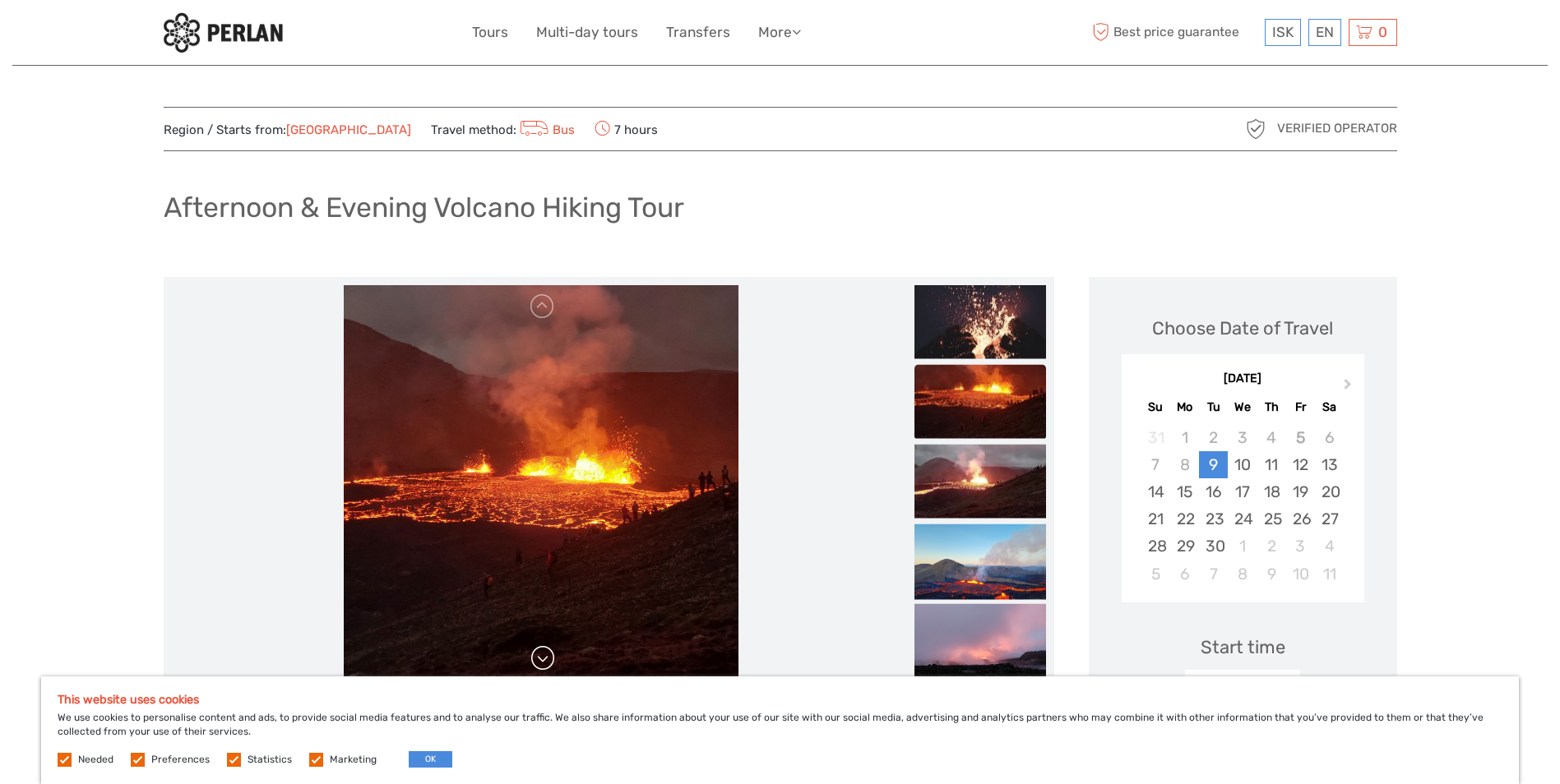
click at [546, 660] on link at bounding box center [542, 658] width 27 height 27
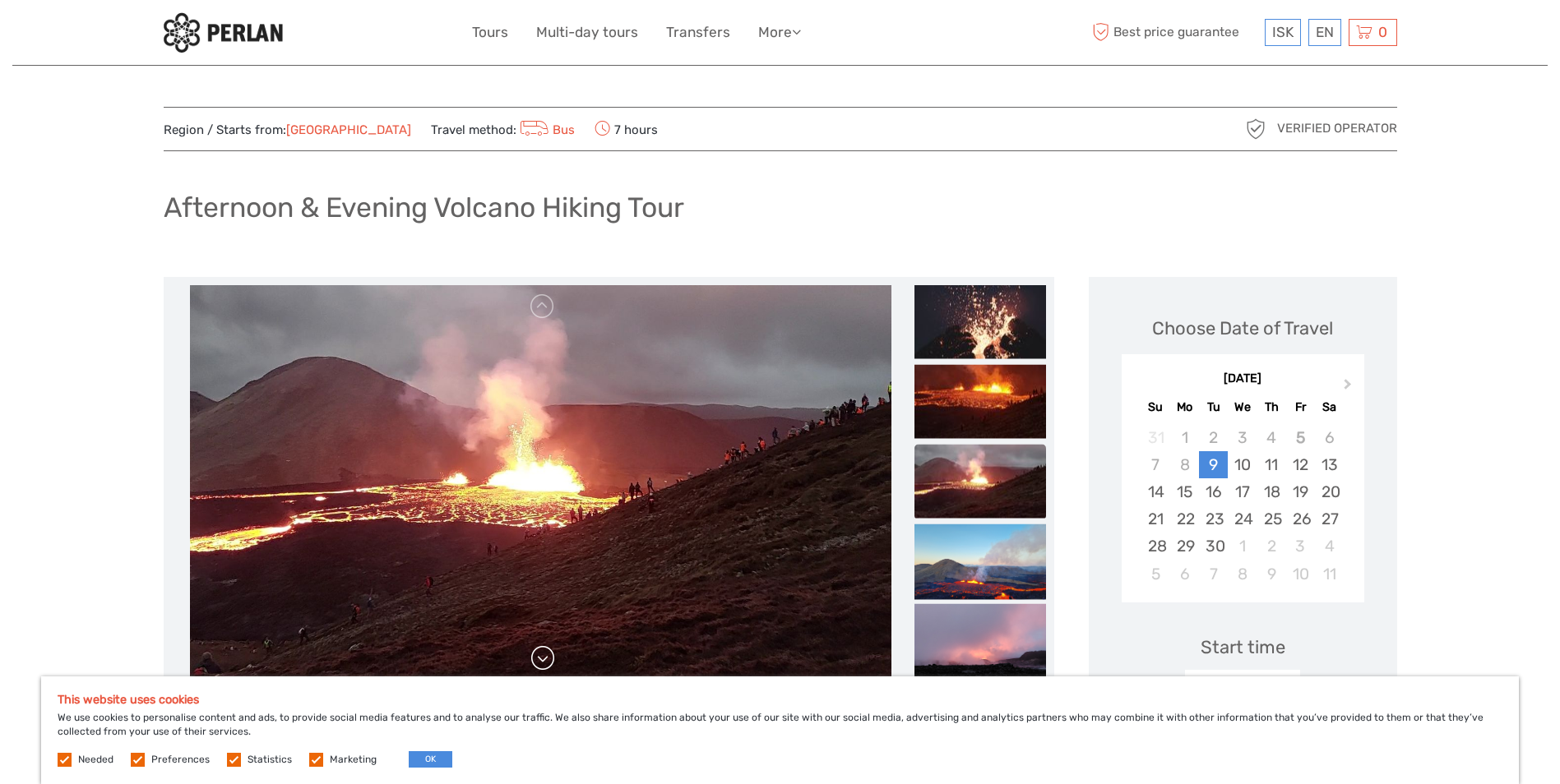
click at [543, 654] on link at bounding box center [542, 658] width 27 height 27
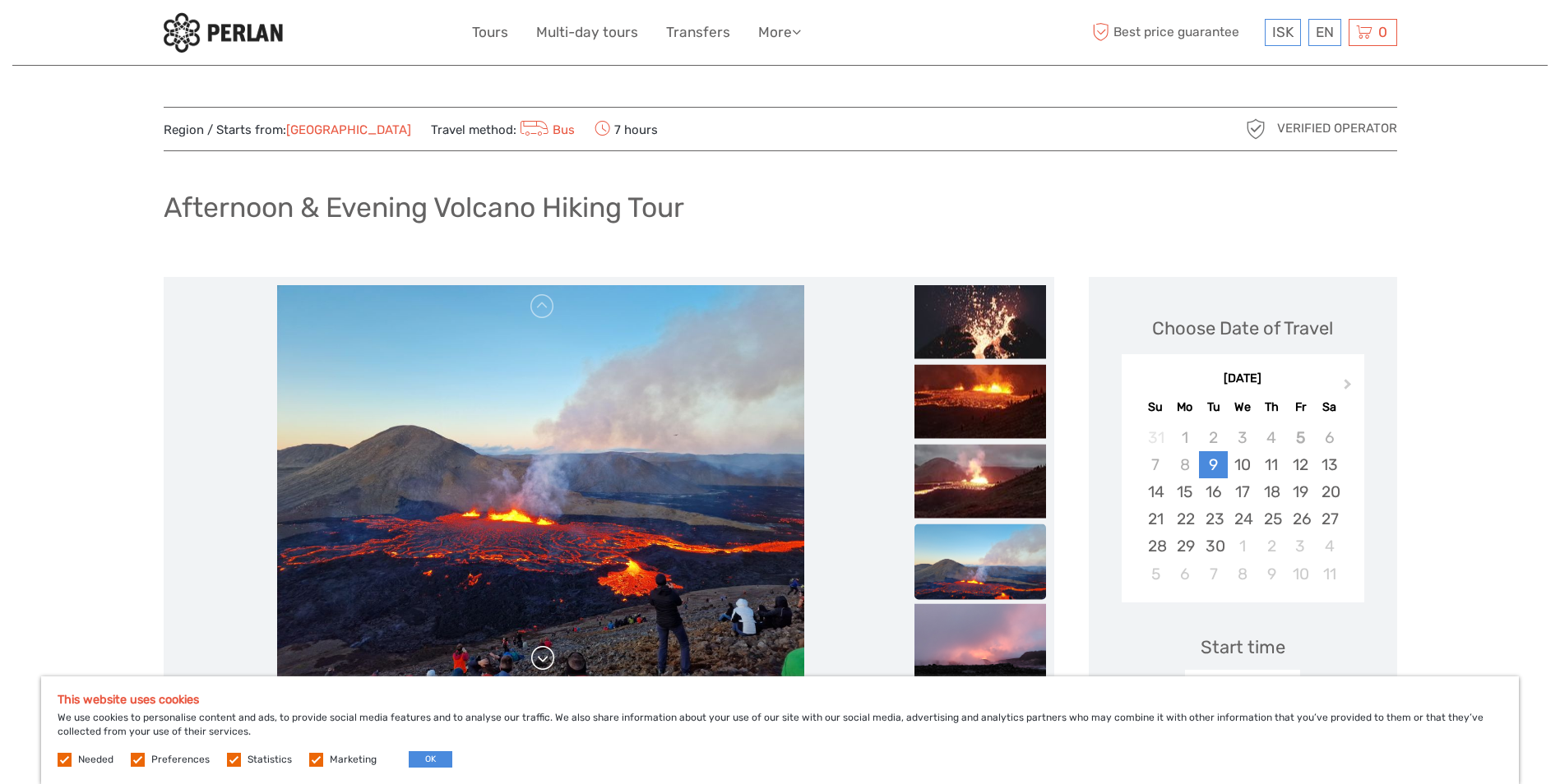
click at [543, 653] on link at bounding box center [542, 658] width 27 height 27
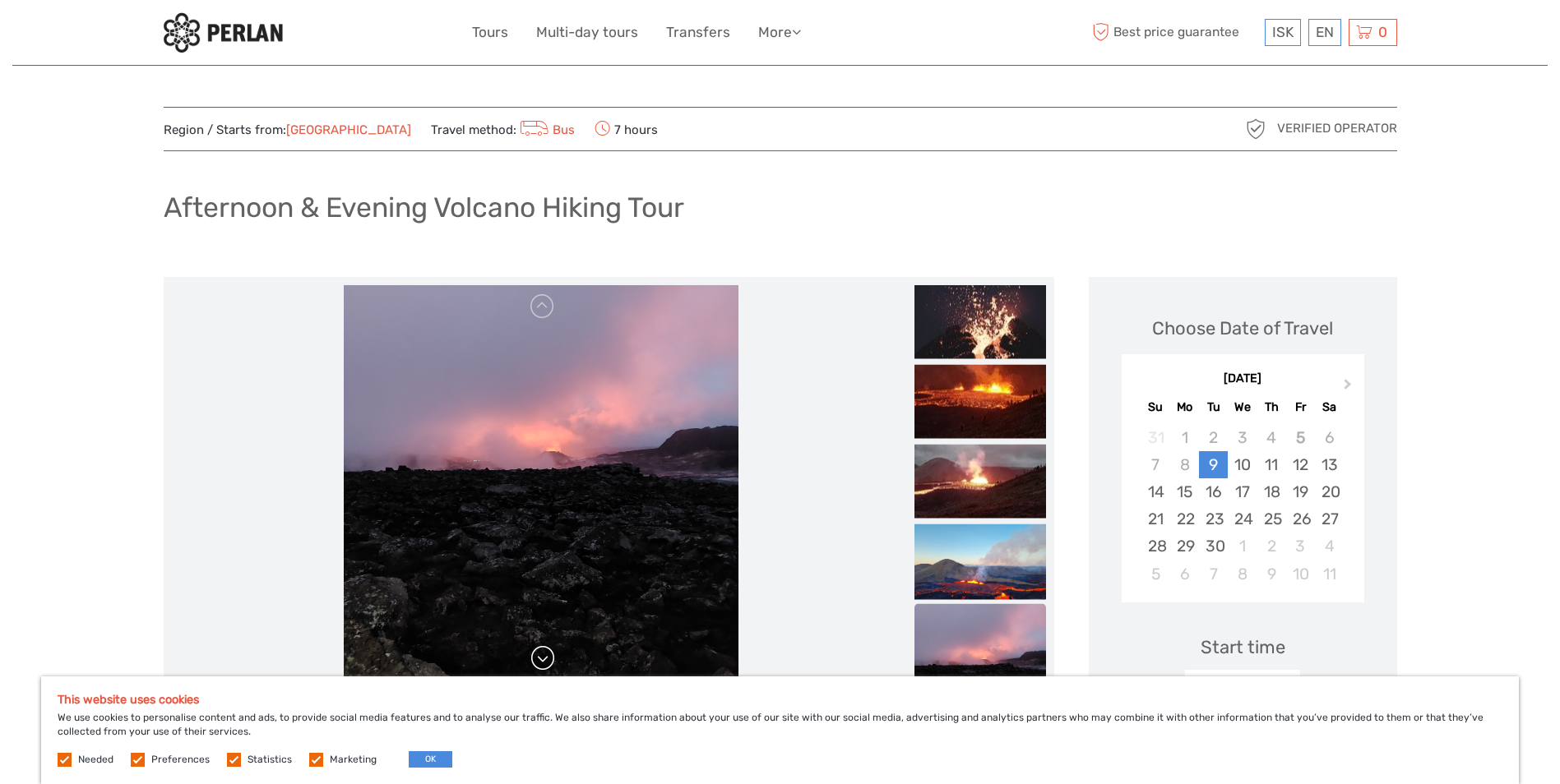
click at [543, 653] on link at bounding box center [542, 658] width 27 height 27
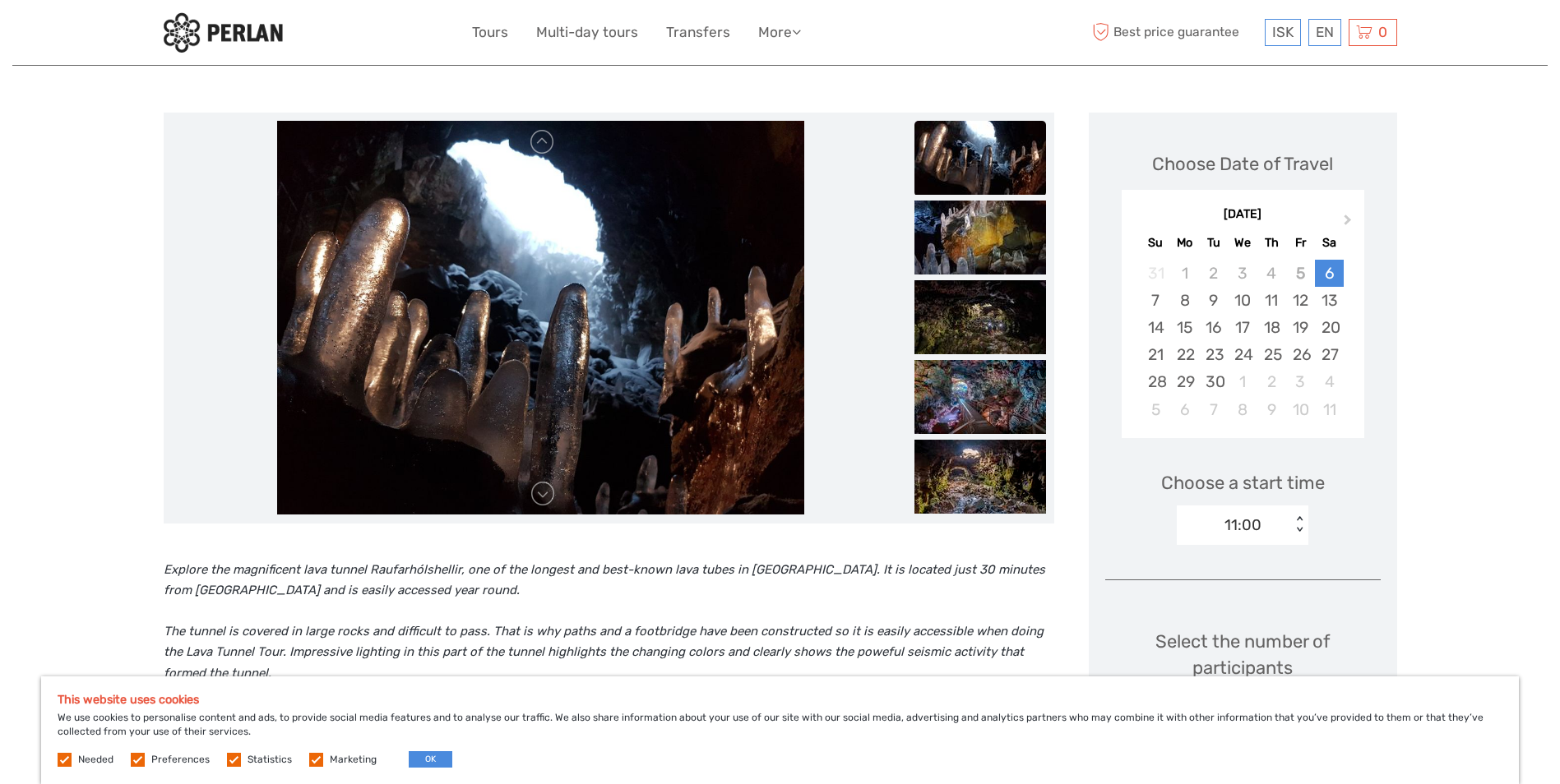
scroll to position [82, 0]
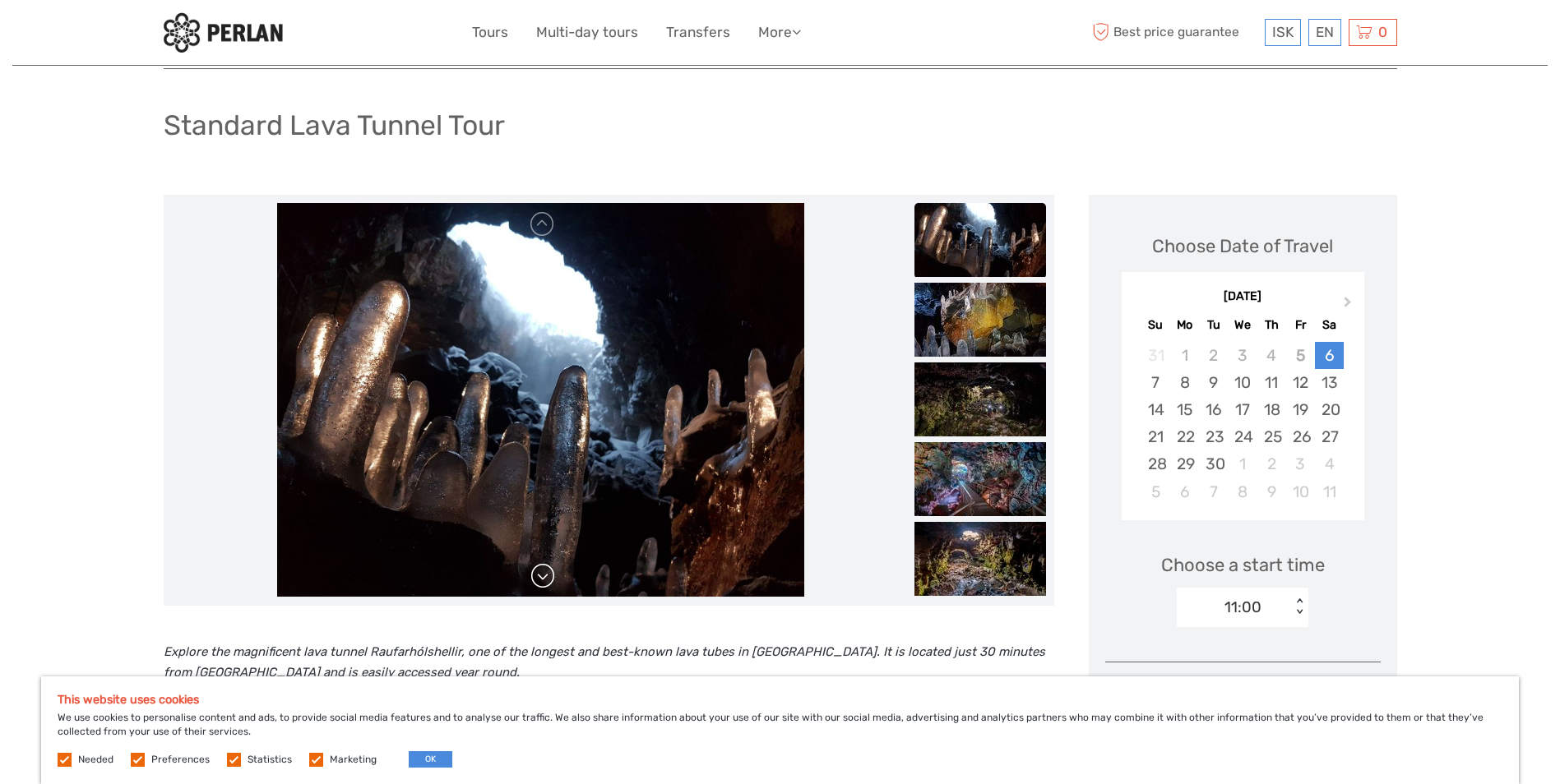
click at [539, 574] on link at bounding box center [542, 576] width 27 height 27
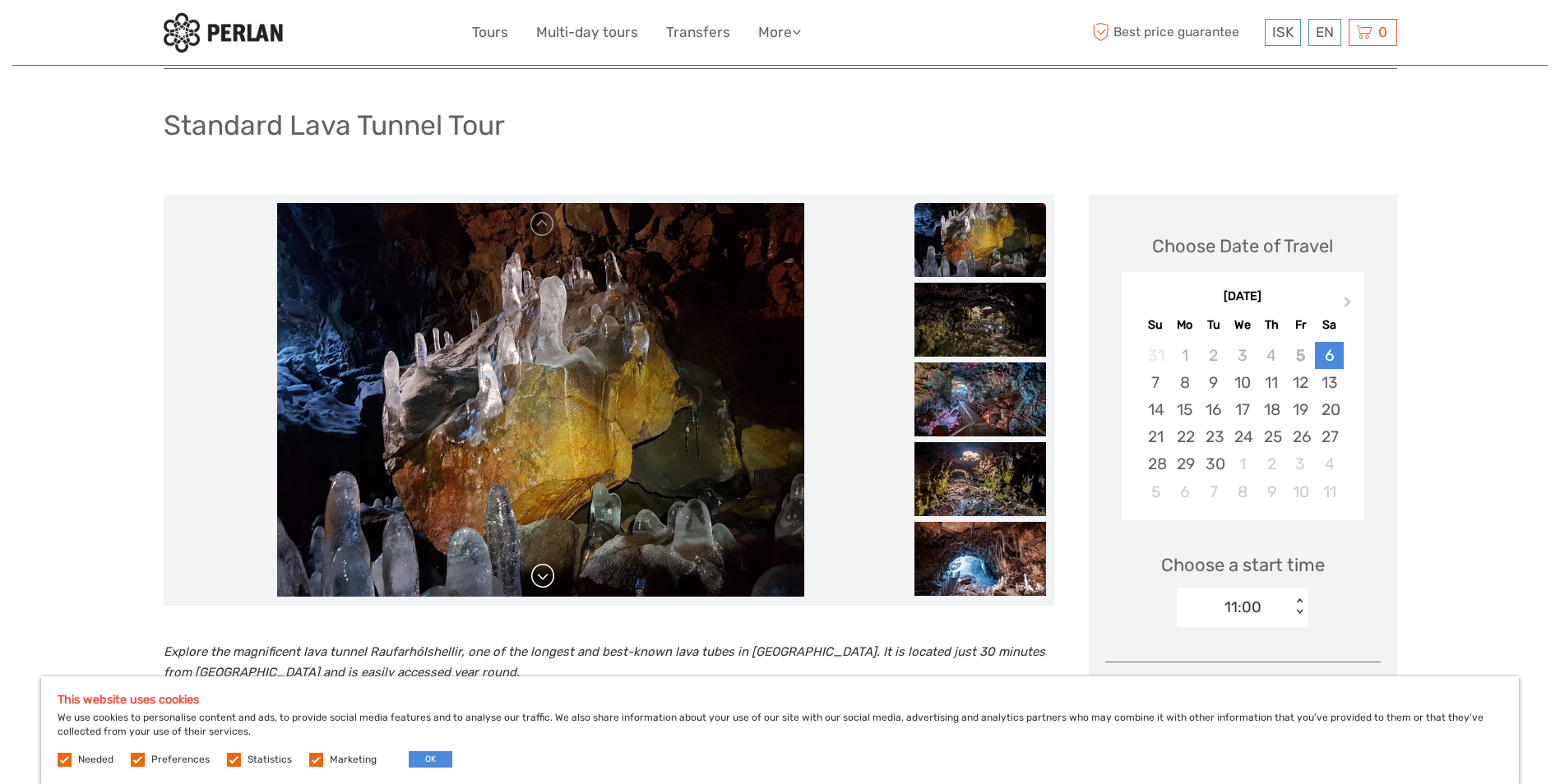
click at [543, 574] on link at bounding box center [542, 576] width 27 height 27
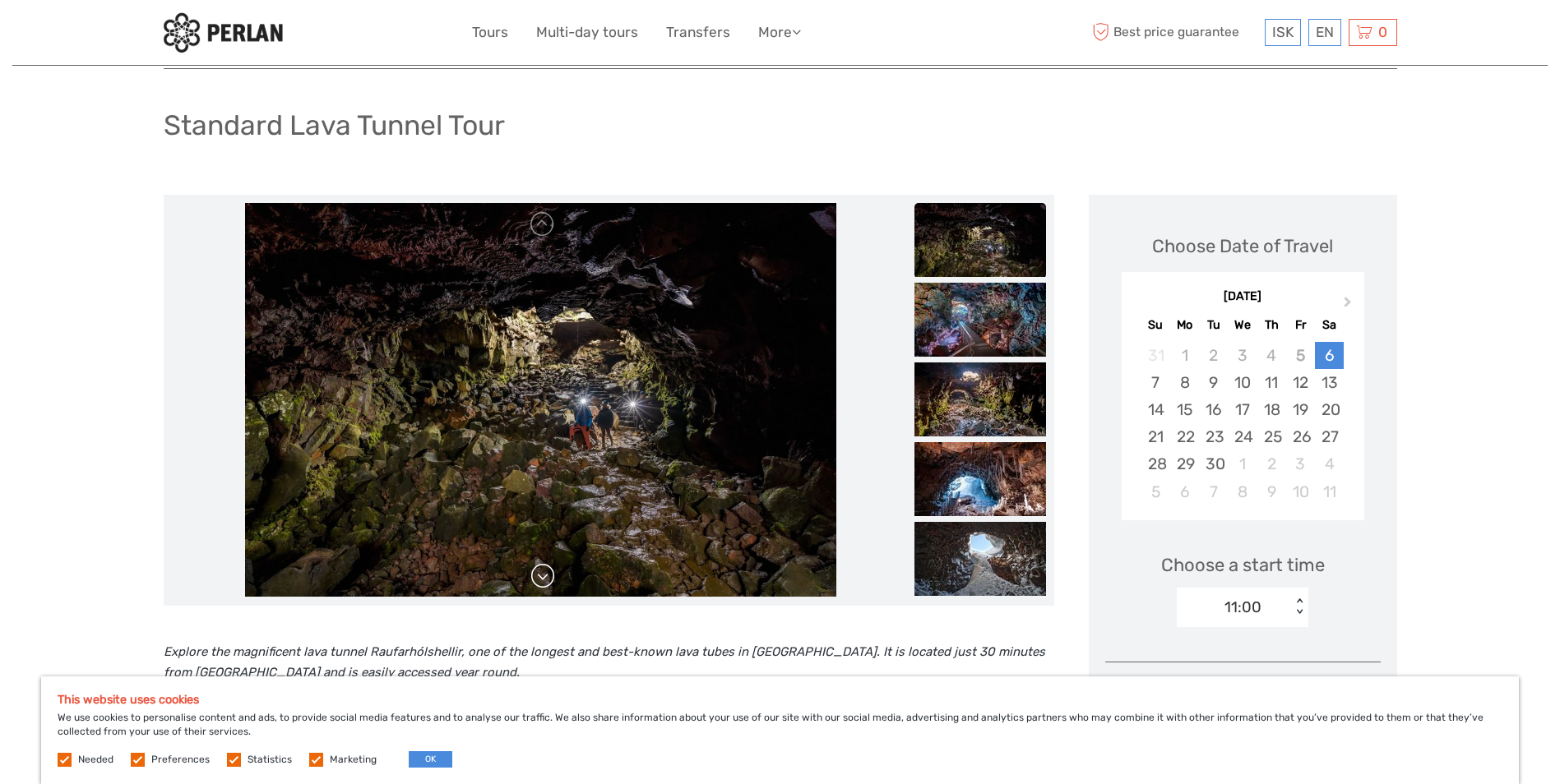
click at [546, 574] on link at bounding box center [542, 576] width 27 height 27
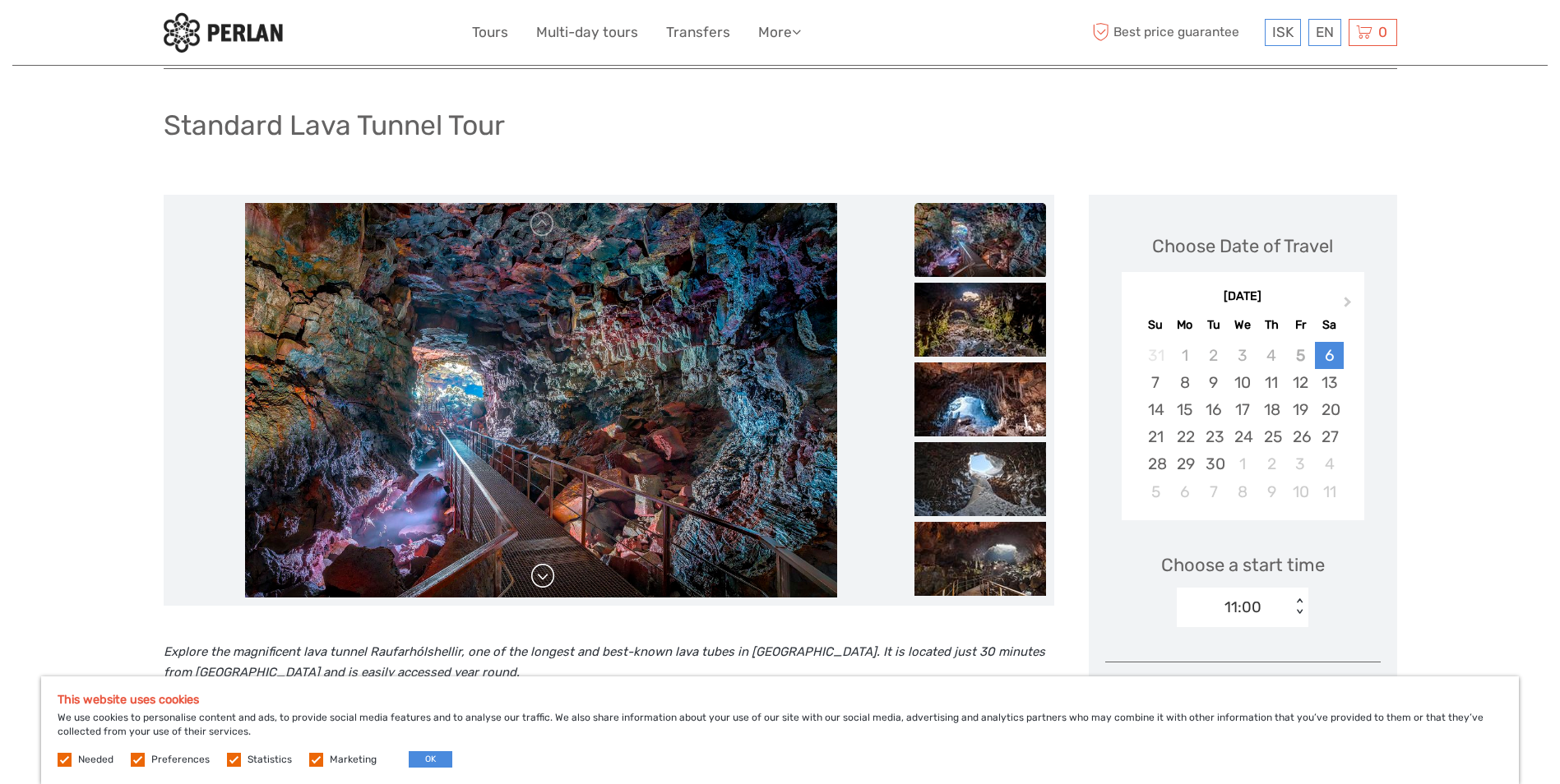
click at [539, 574] on link at bounding box center [542, 576] width 27 height 27
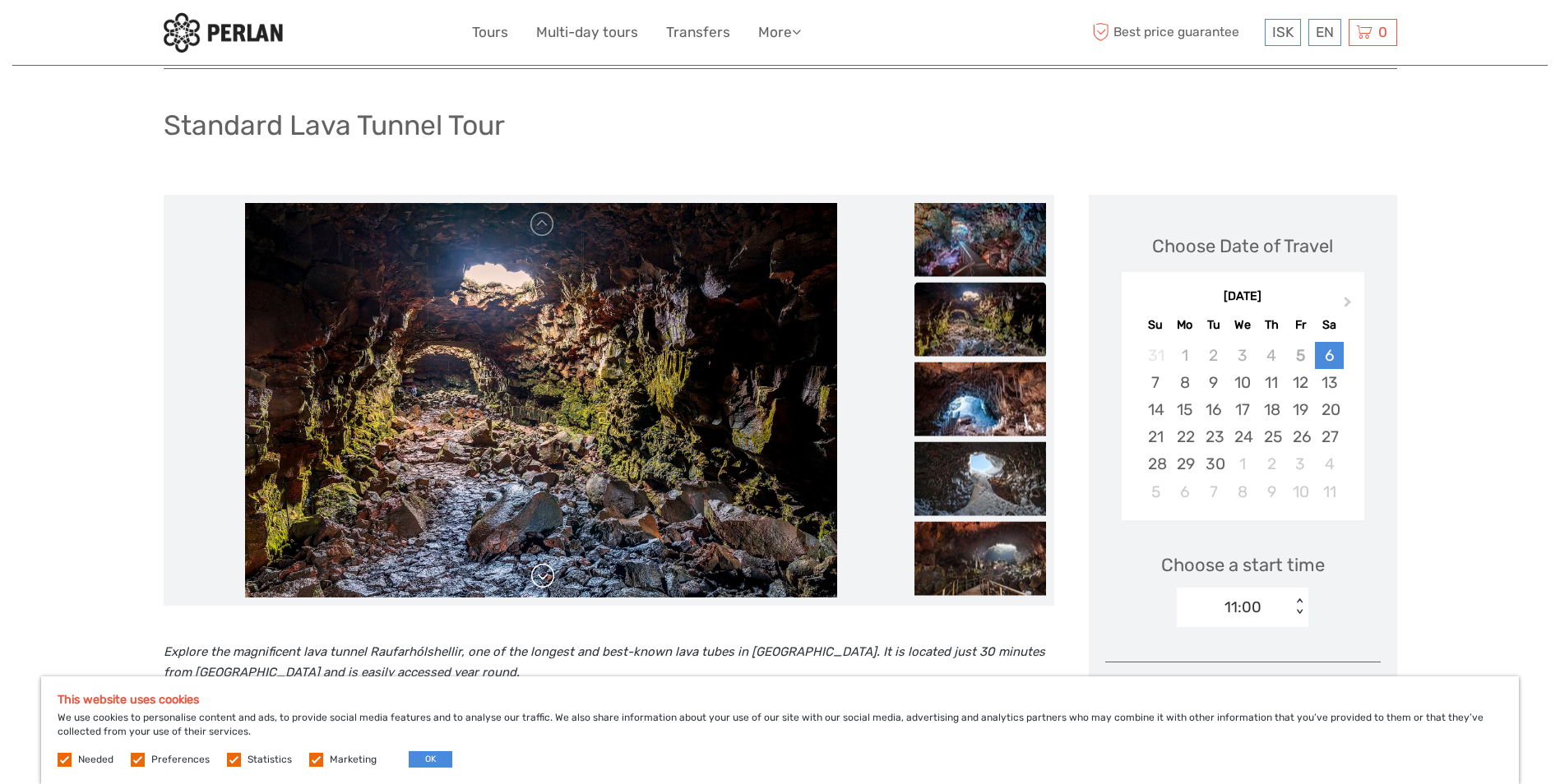
click at [541, 572] on link at bounding box center [542, 576] width 27 height 27
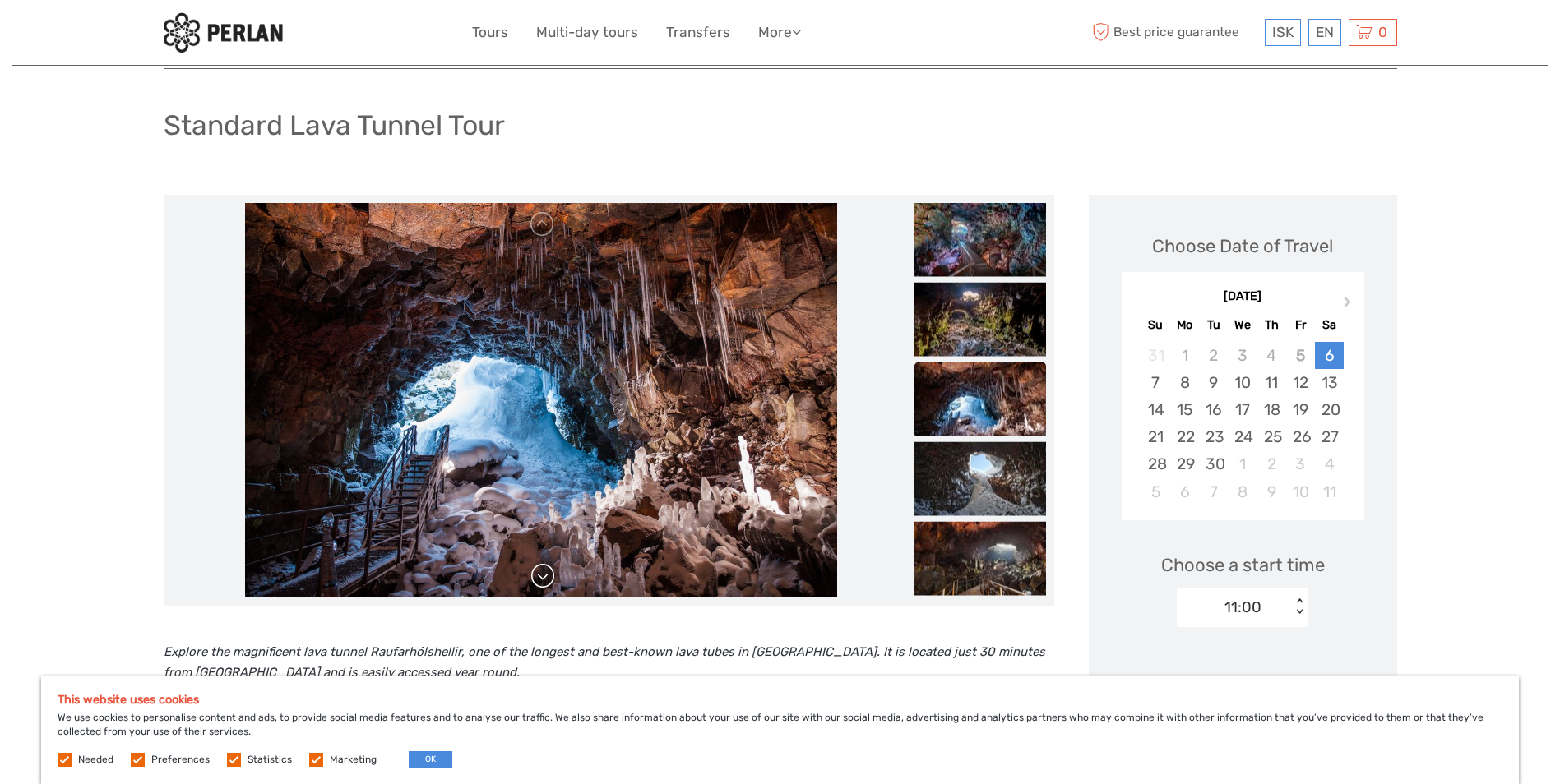
click at [539, 570] on link at bounding box center [542, 576] width 27 height 27
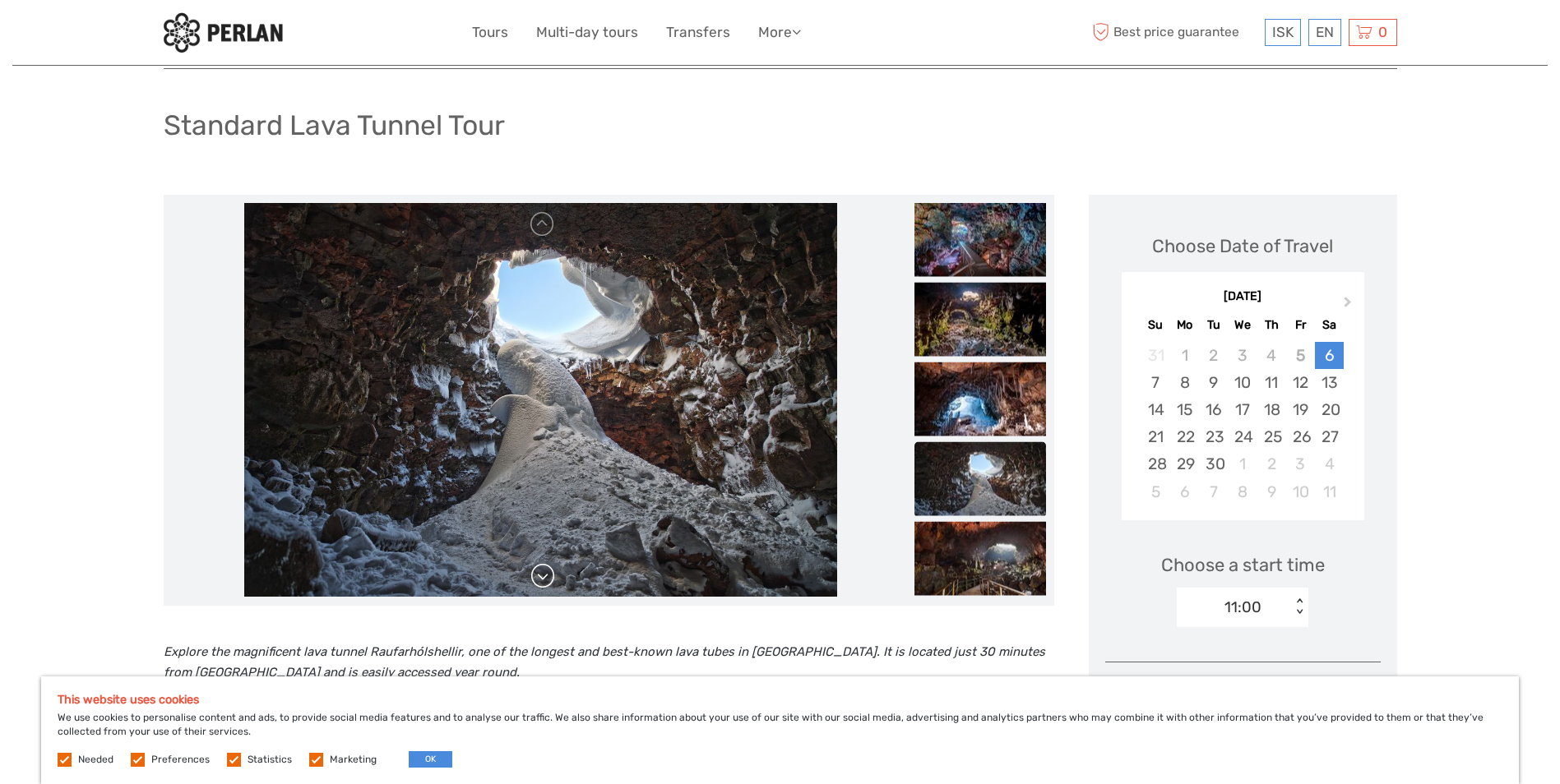
click at [544, 574] on link at bounding box center [542, 576] width 27 height 27
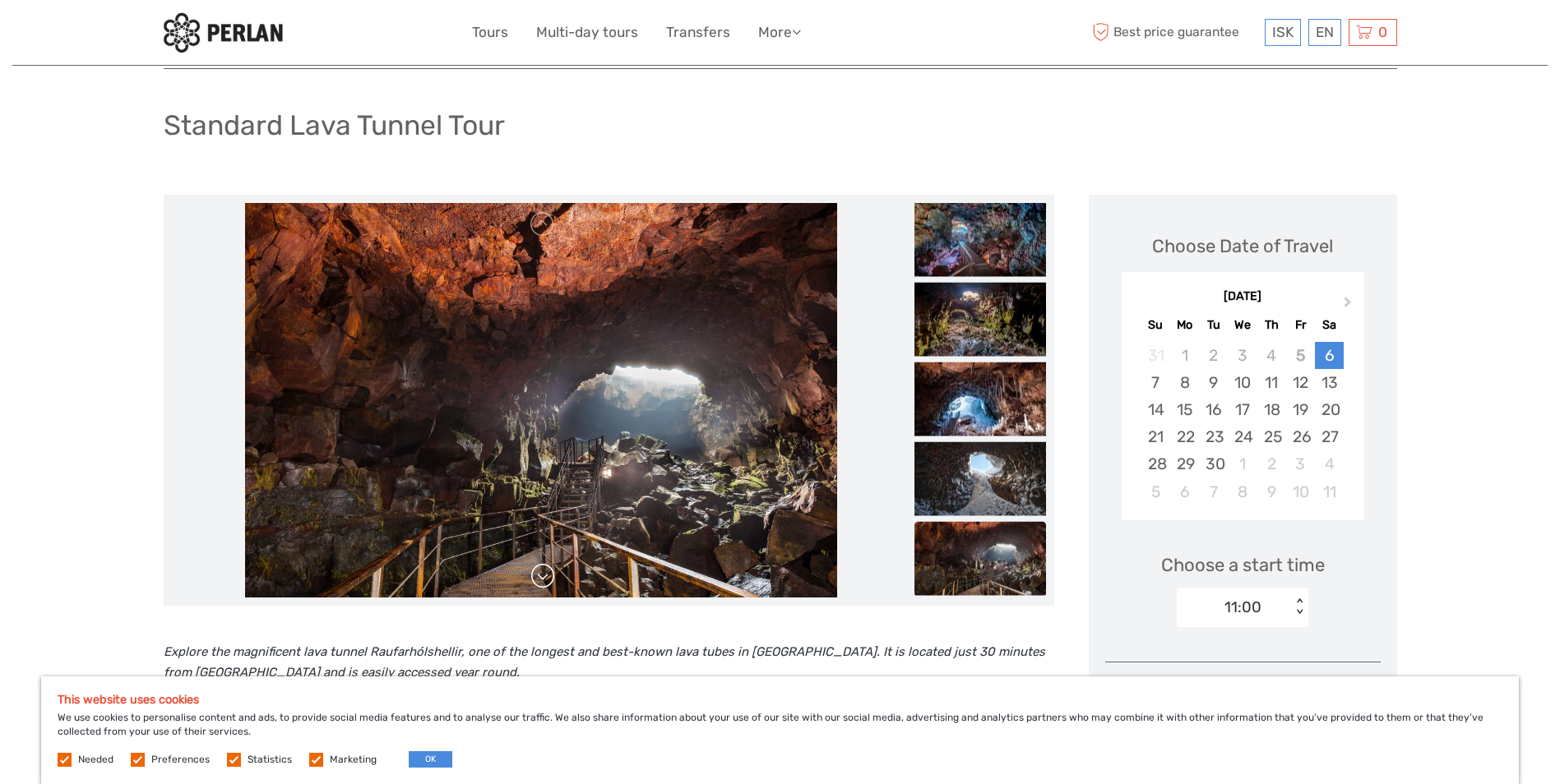
click at [538, 573] on link at bounding box center [542, 576] width 27 height 27
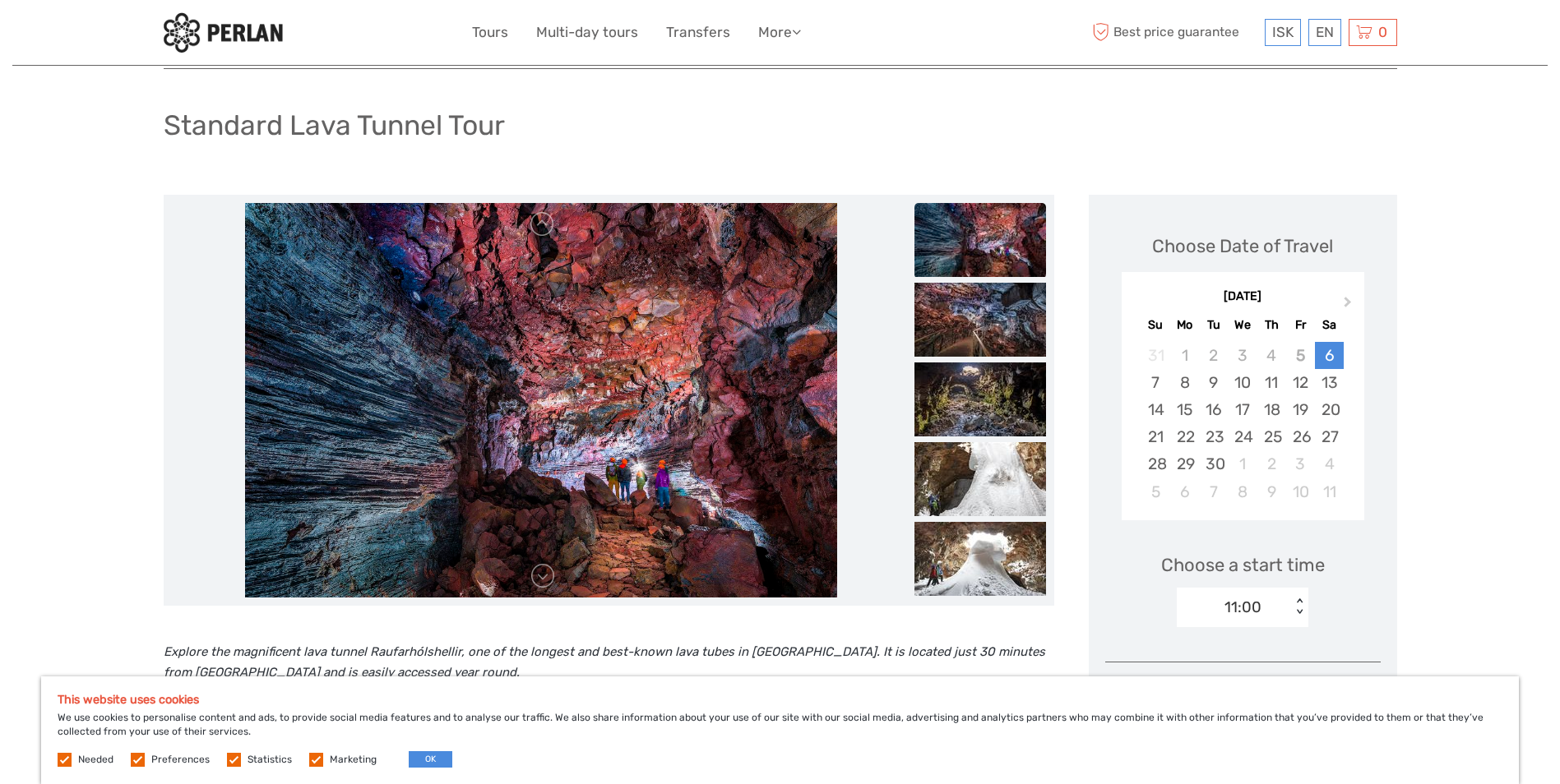
click at [621, 475] on img at bounding box center [541, 400] width 592 height 395
click at [544, 574] on link at bounding box center [542, 576] width 27 height 27
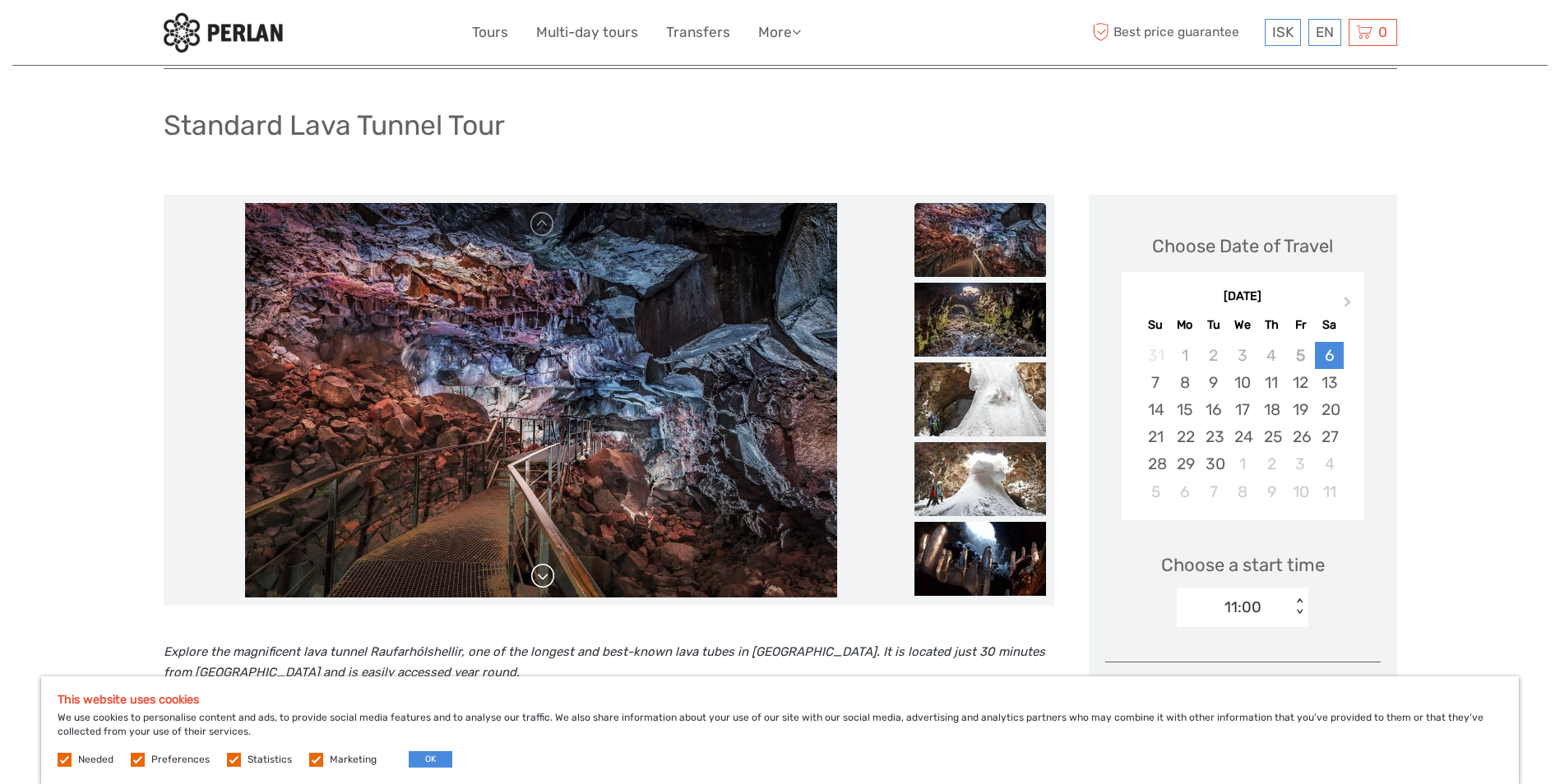
click at [541, 572] on link at bounding box center [542, 576] width 27 height 27
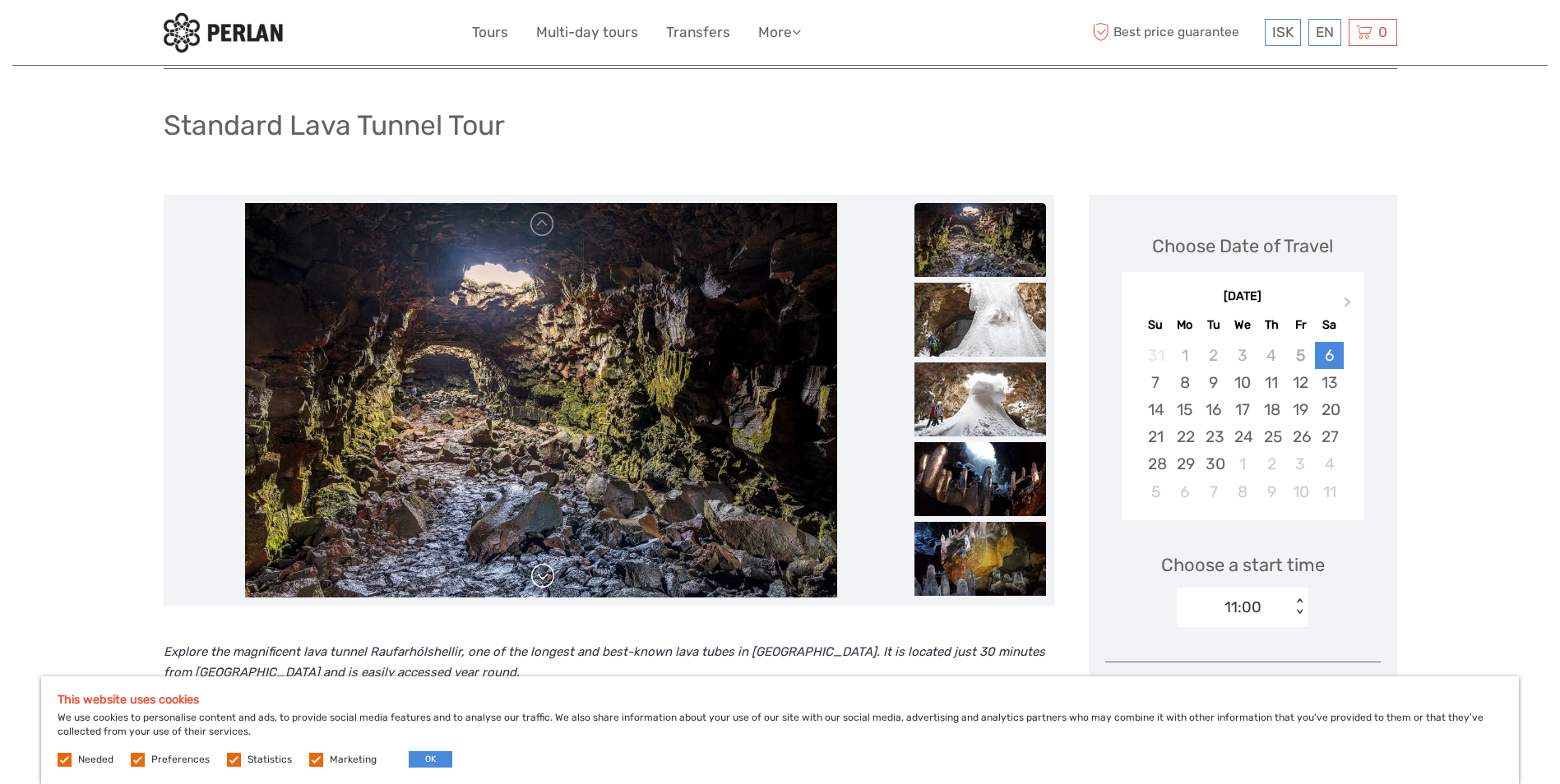
click at [542, 572] on link at bounding box center [542, 576] width 27 height 27
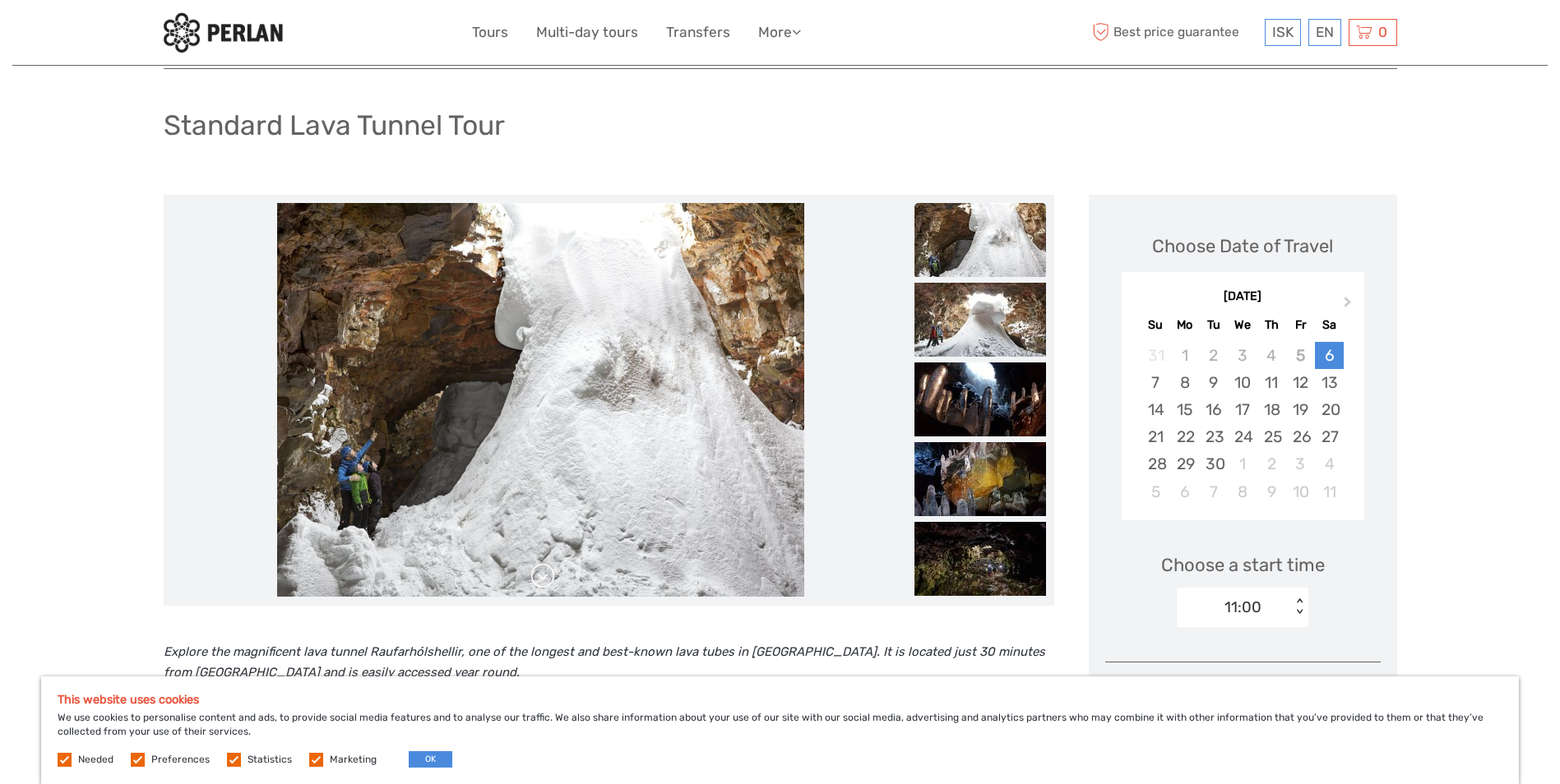
click at [551, 569] on link at bounding box center [542, 576] width 27 height 27
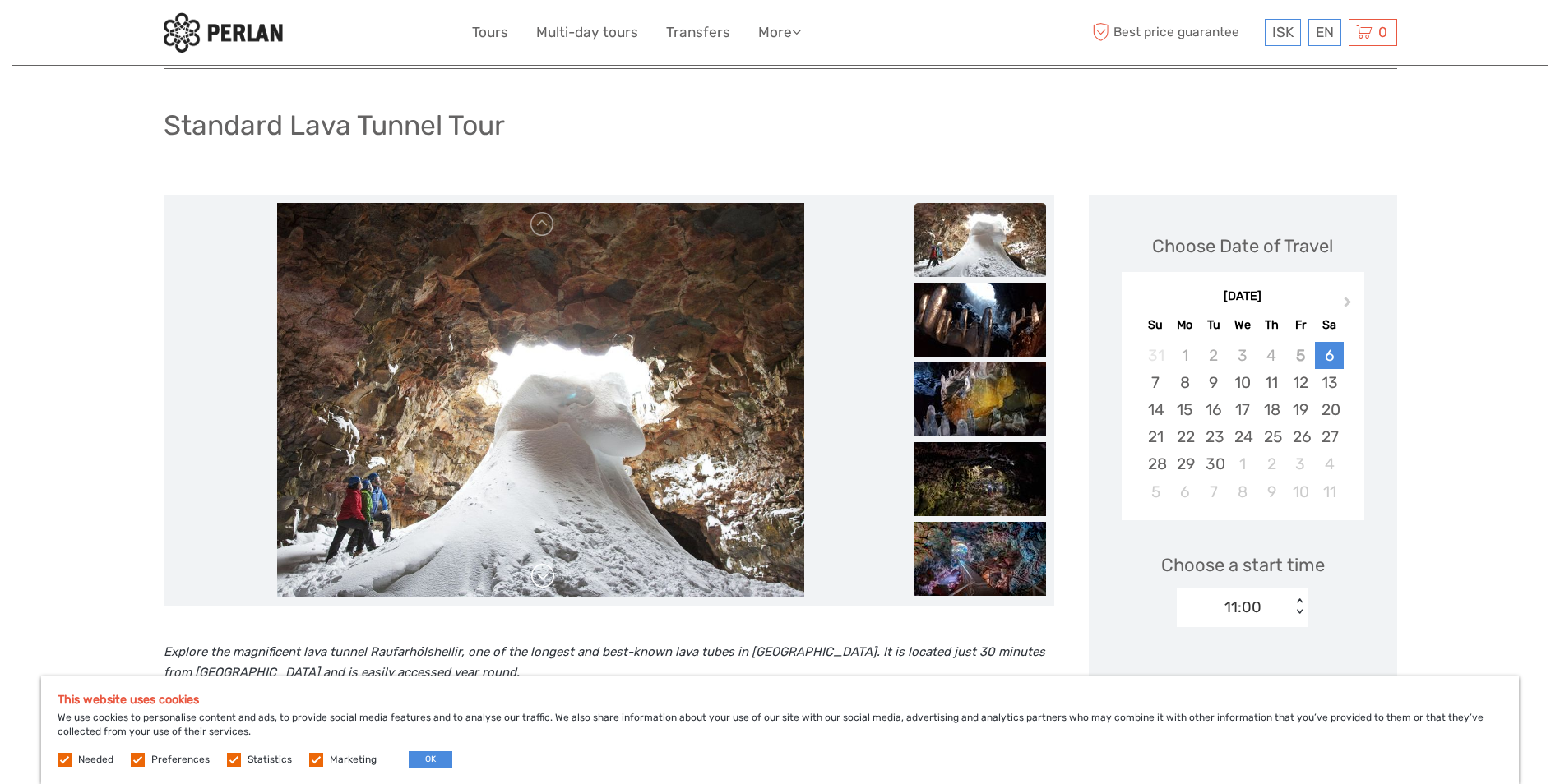
click at [539, 573] on link at bounding box center [542, 576] width 27 height 27
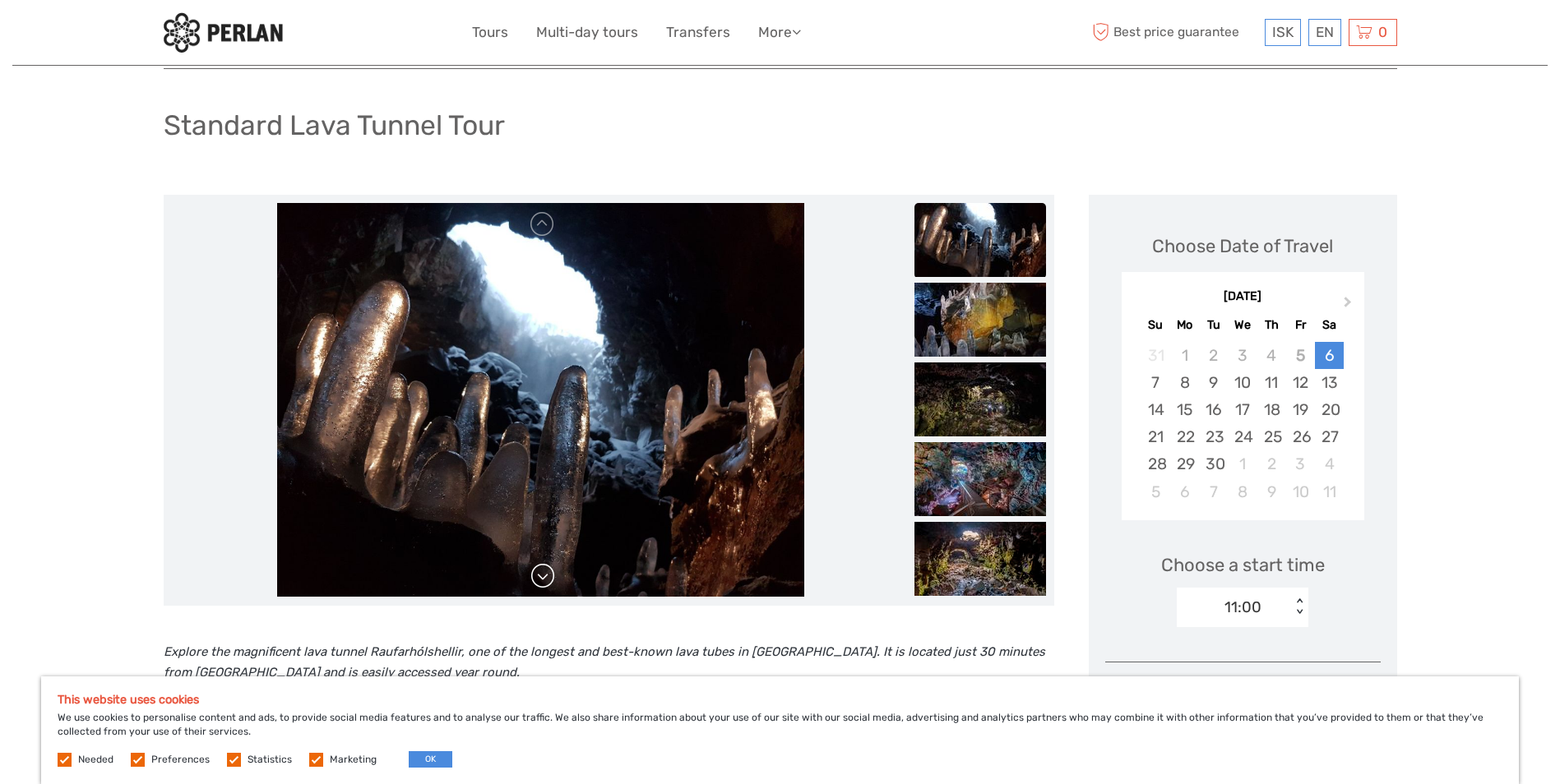
click at [539, 573] on link at bounding box center [542, 576] width 27 height 27
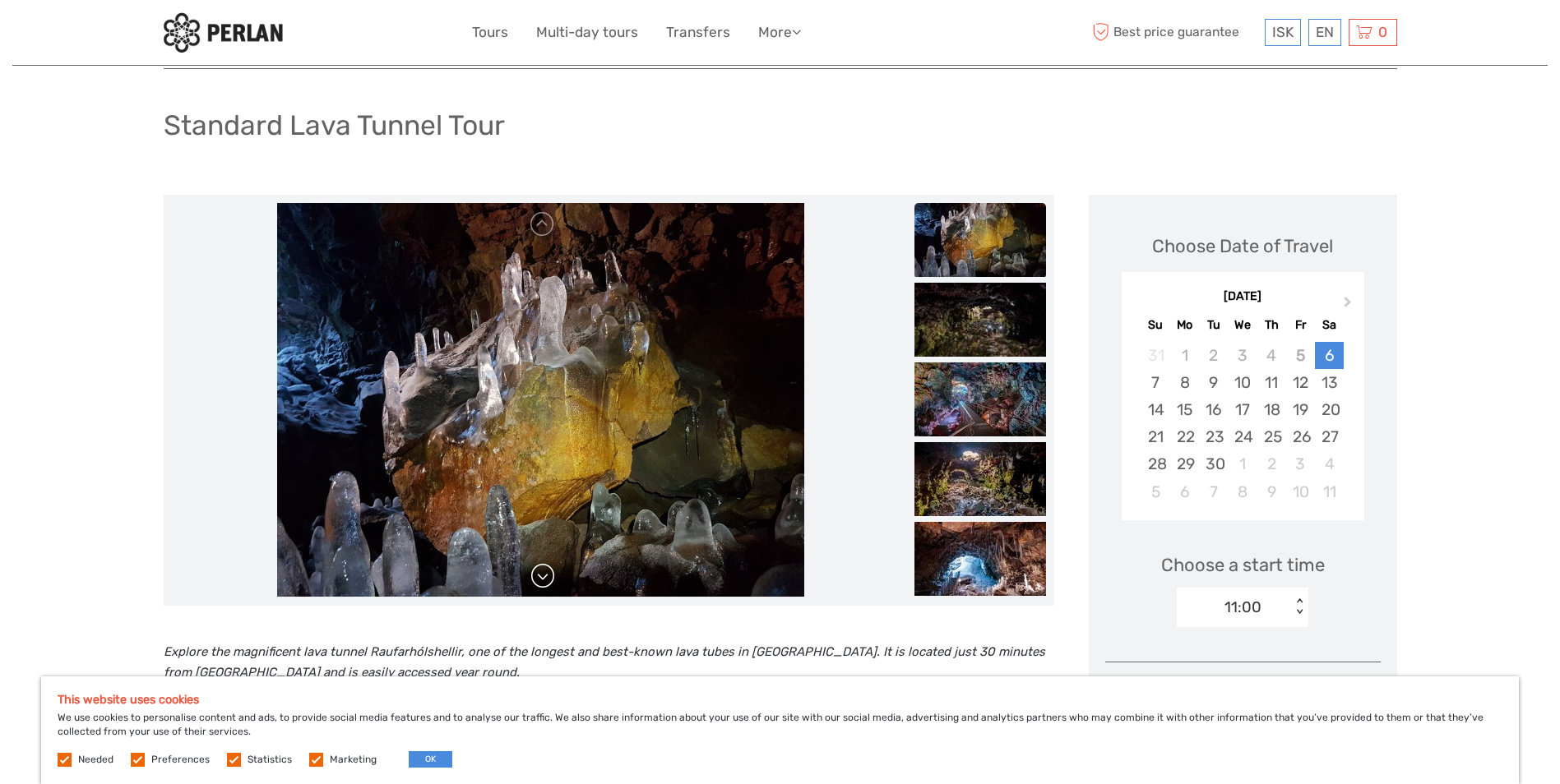
click at [542, 572] on link at bounding box center [542, 576] width 27 height 27
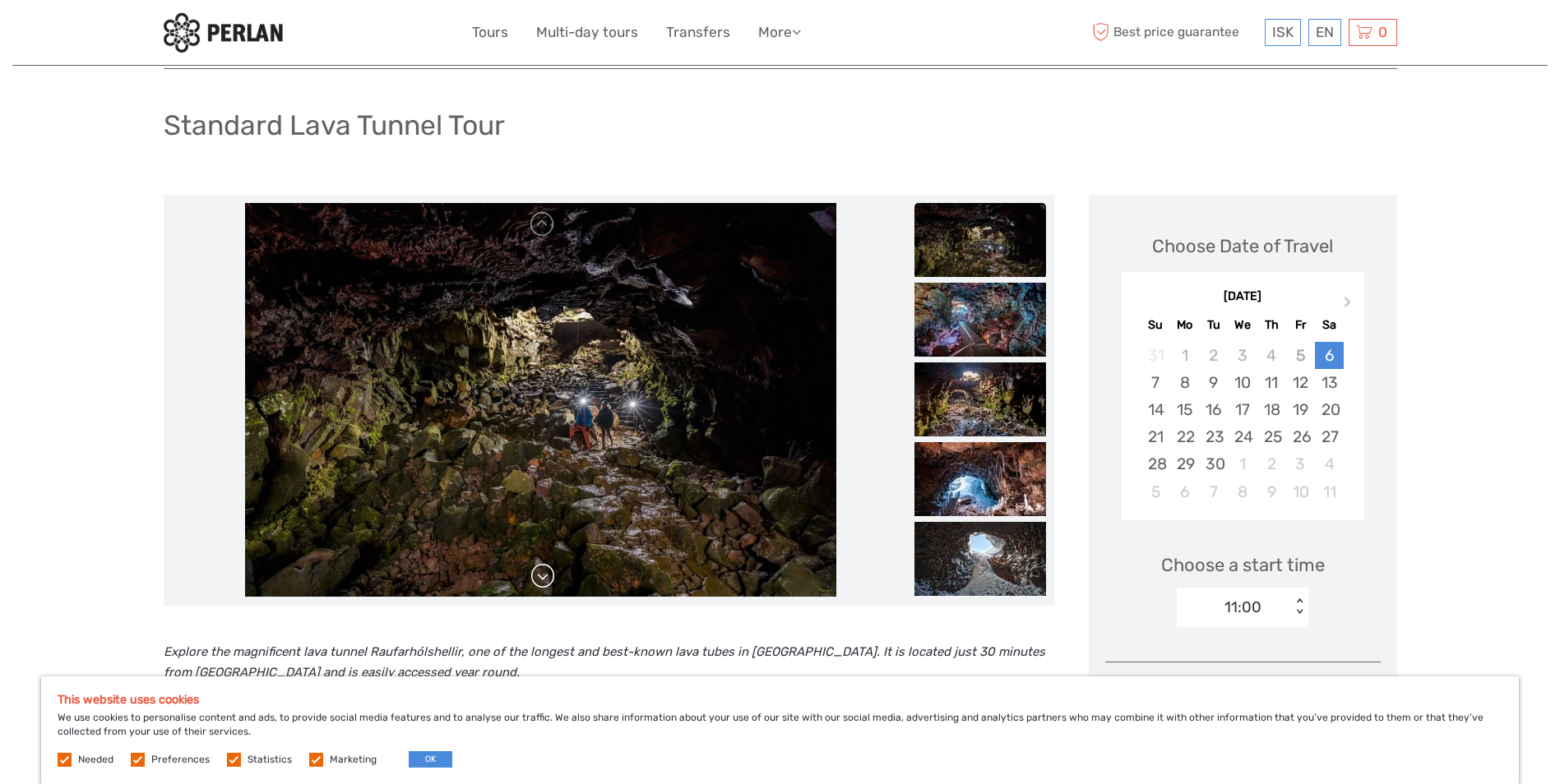
click at [542, 572] on link at bounding box center [542, 576] width 27 height 27
